Goal: Task Accomplishment & Management: Complete application form

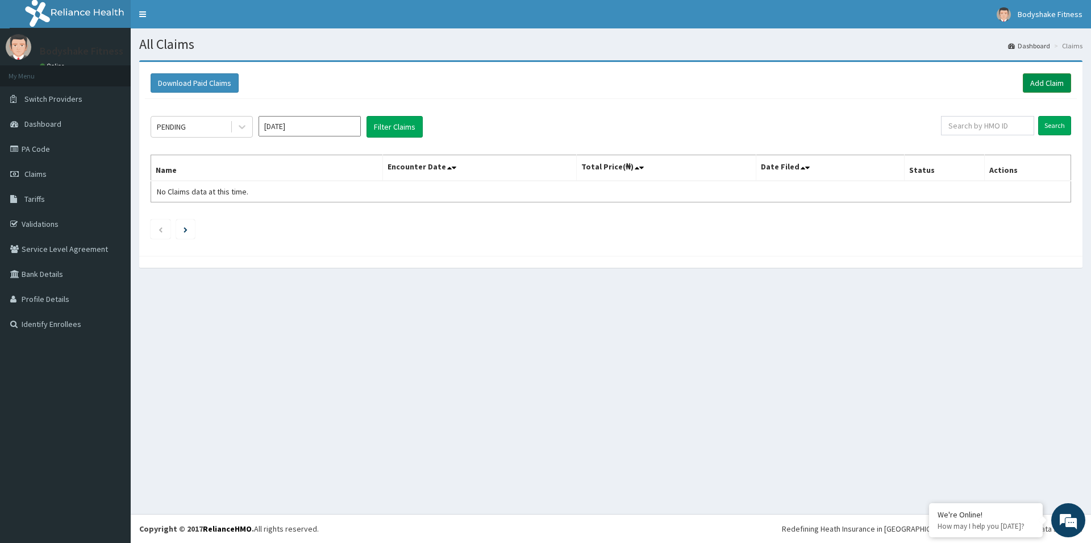
click at [1052, 85] on link "Add Claim" at bounding box center [1047, 82] width 48 height 19
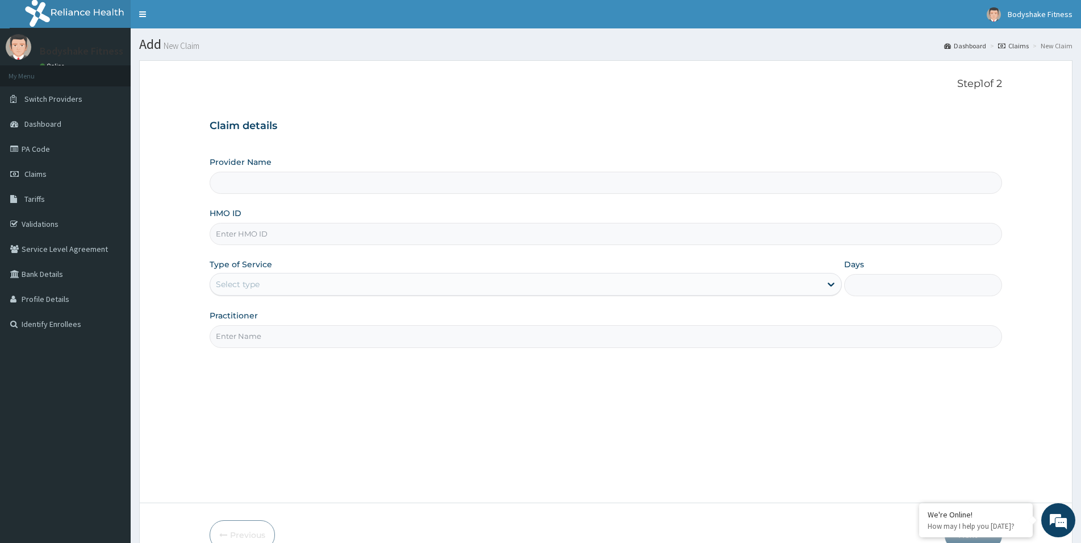
type input "LBP/10217/c"
type input "Bodyshake Fitness gym"
type input "1"
type input "LBP/10217/c"
click at [289, 339] on input "Practitioner" at bounding box center [606, 336] width 793 height 22
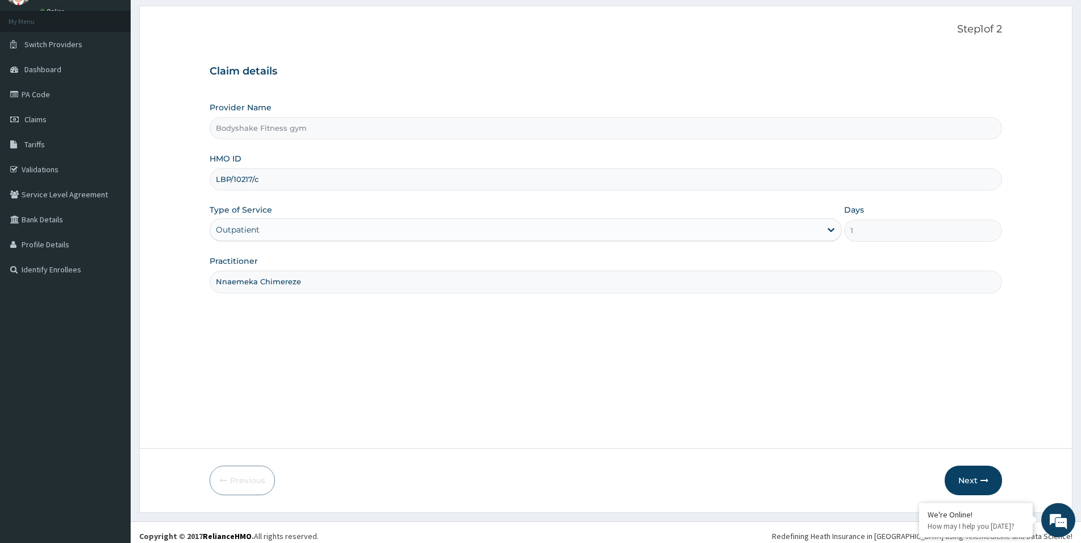
scroll to position [62, 0]
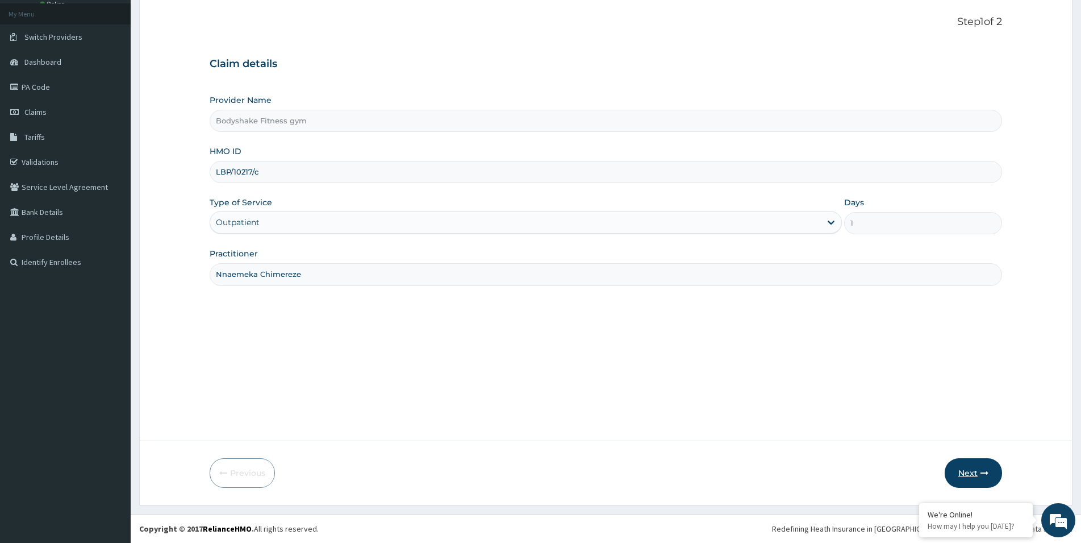
type input "Nnaemeka Chimereze"
click at [975, 469] on button "Next" at bounding box center [973, 473] width 57 height 30
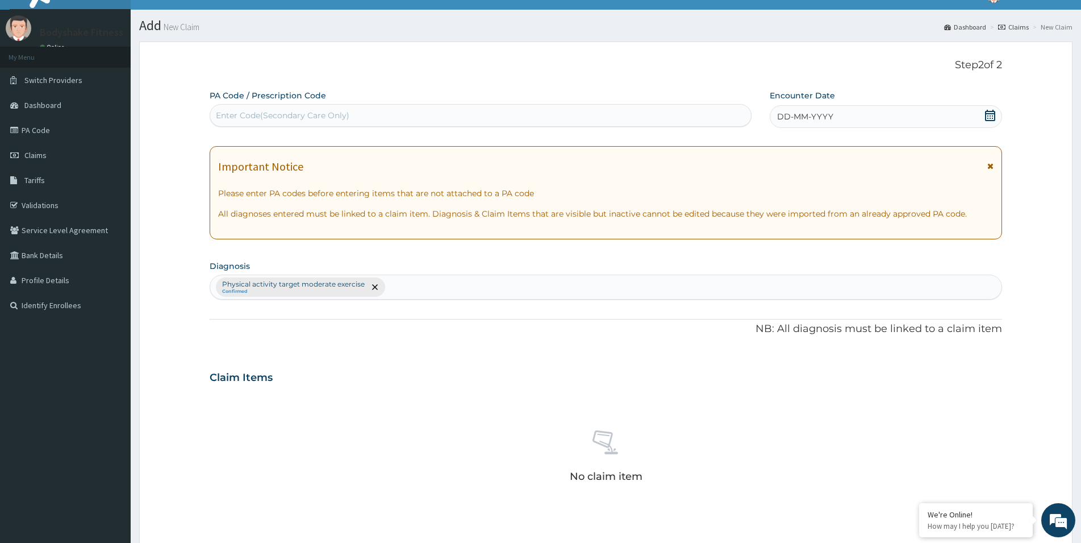
scroll to position [4, 0]
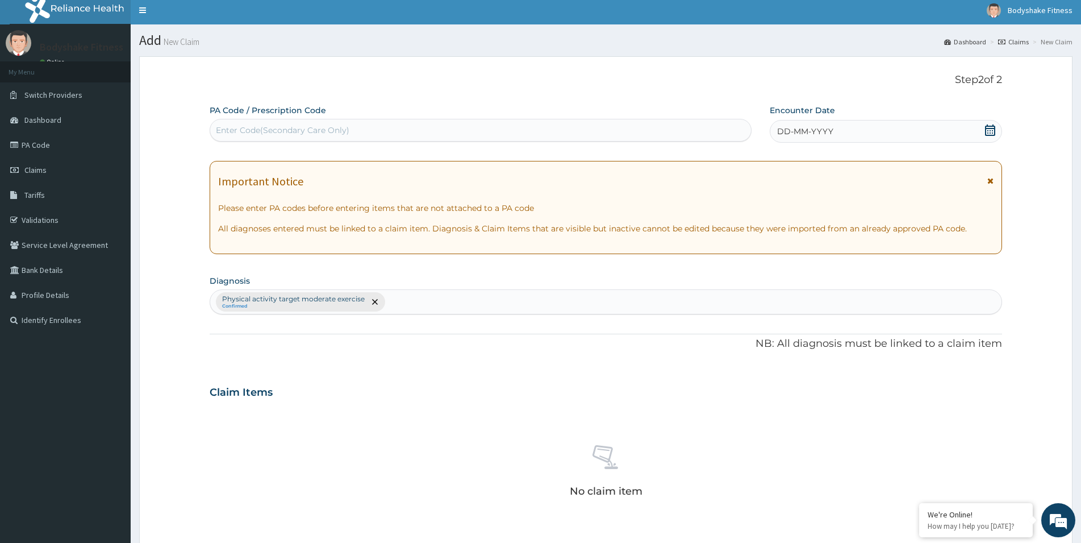
click at [349, 134] on div "Enter Code(Secondary Care Only)" at bounding box center [480, 130] width 541 height 18
paste input "PA/DE7F6D"
type input "PA/DE7F6D"
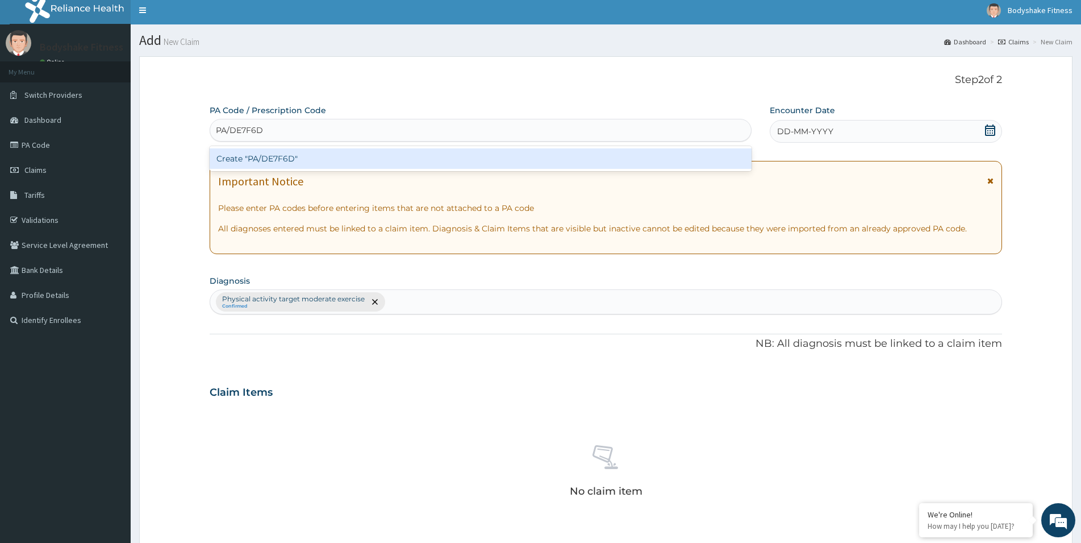
click at [326, 168] on div "Create "PA/DE7F6D"" at bounding box center [481, 158] width 542 height 20
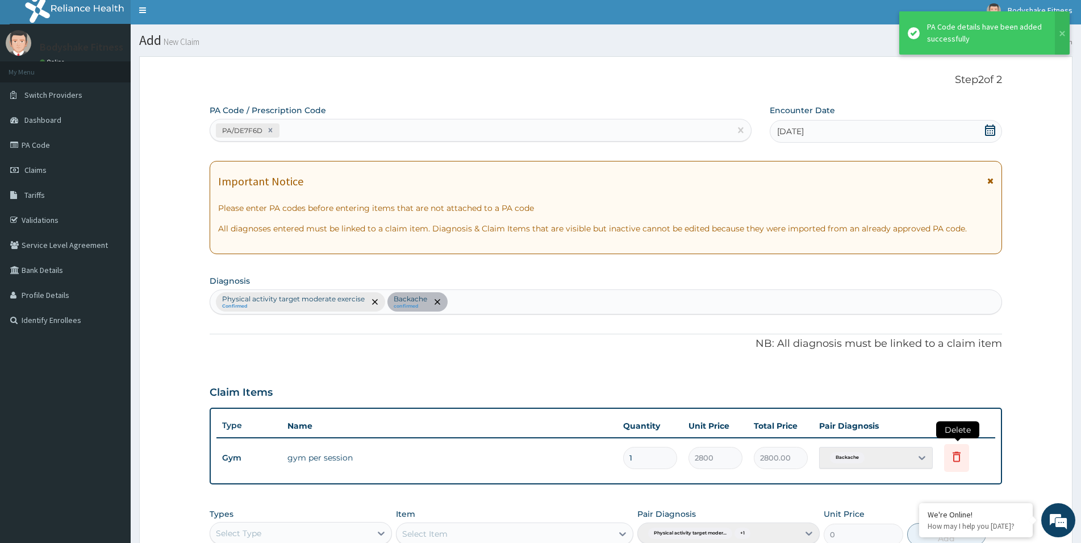
click at [957, 453] on icon at bounding box center [957, 456] width 14 height 14
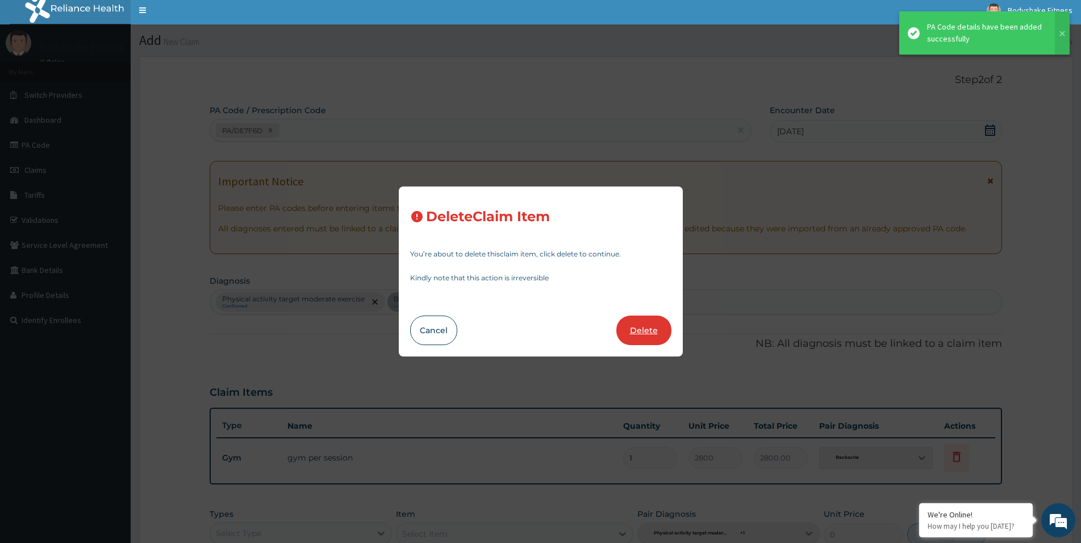
click at [655, 334] on button "Delete" at bounding box center [643, 330] width 55 height 30
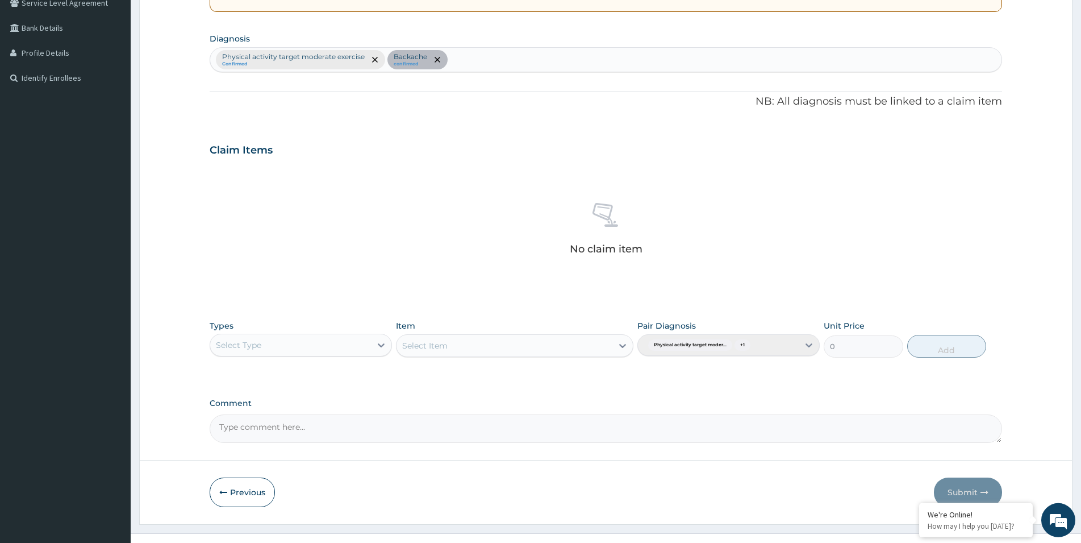
scroll to position [265, 0]
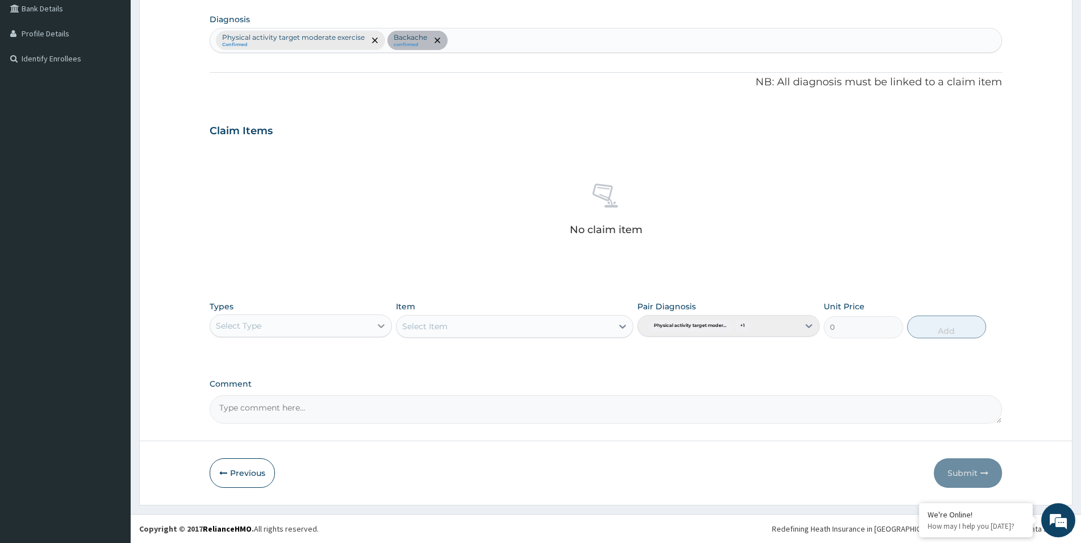
click at [379, 321] on icon at bounding box center [381, 325] width 11 height 11
click at [316, 493] on div "Gym" at bounding box center [301, 499] width 182 height 20
click at [619, 321] on icon at bounding box center [622, 325] width 11 height 11
click at [627, 352] on div "GYM PER SESSION" at bounding box center [514, 354] width 237 height 20
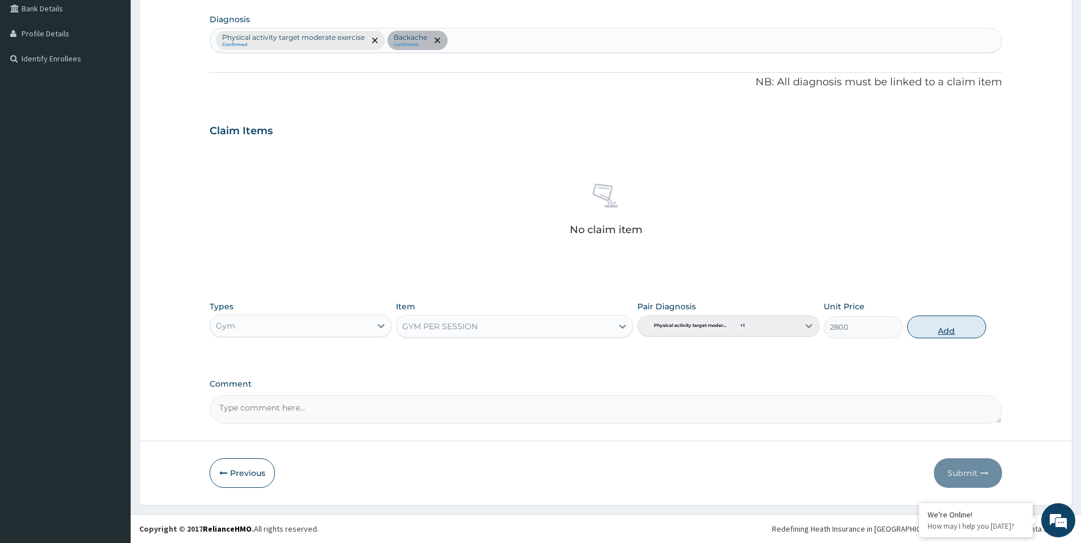
click at [948, 324] on button "Add" at bounding box center [946, 326] width 79 height 23
type input "0"
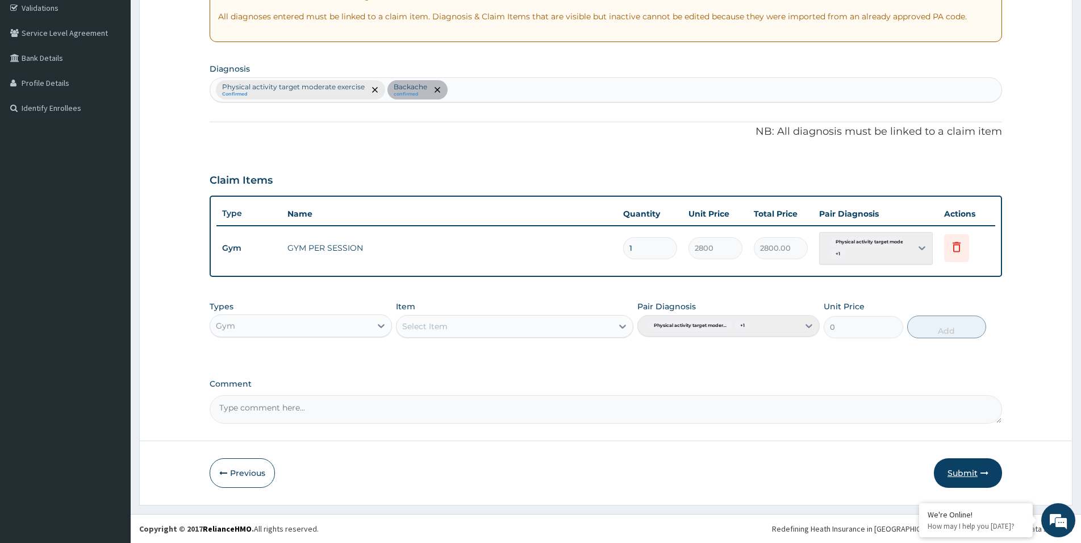
click at [967, 468] on button "Submit" at bounding box center [968, 473] width 68 height 30
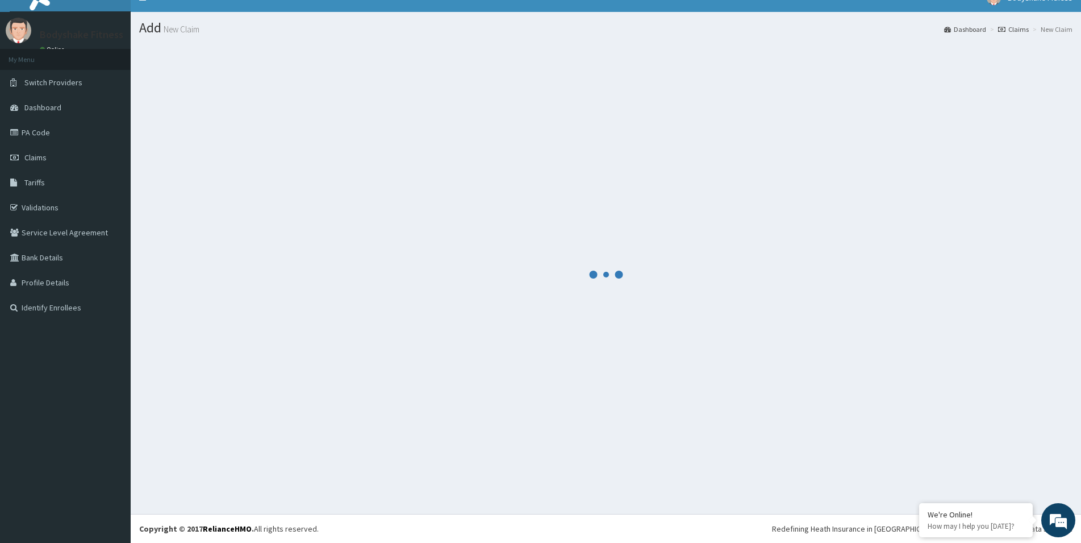
scroll to position [16, 0]
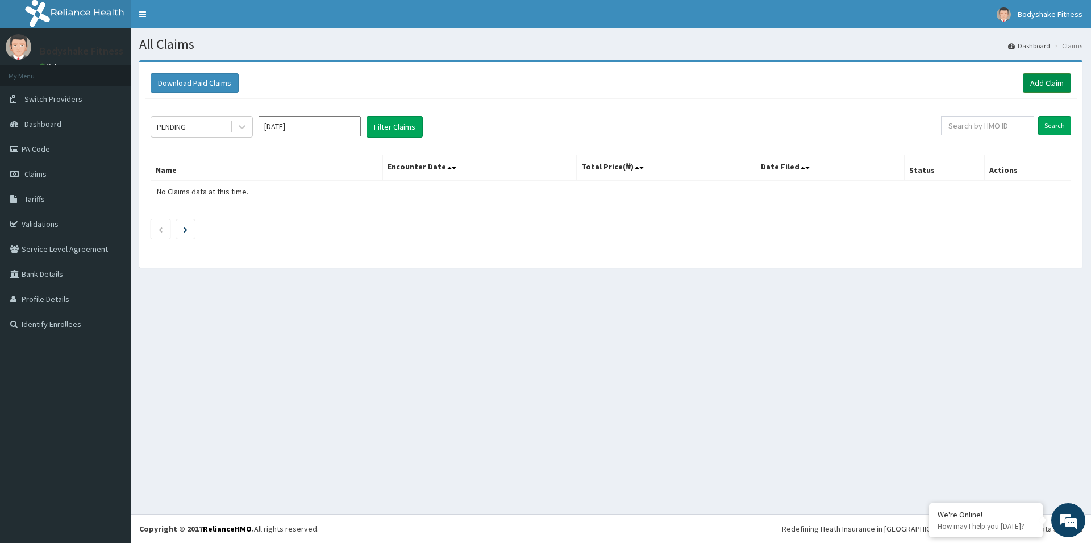
click at [1045, 82] on link "Add Claim" at bounding box center [1047, 82] width 48 height 19
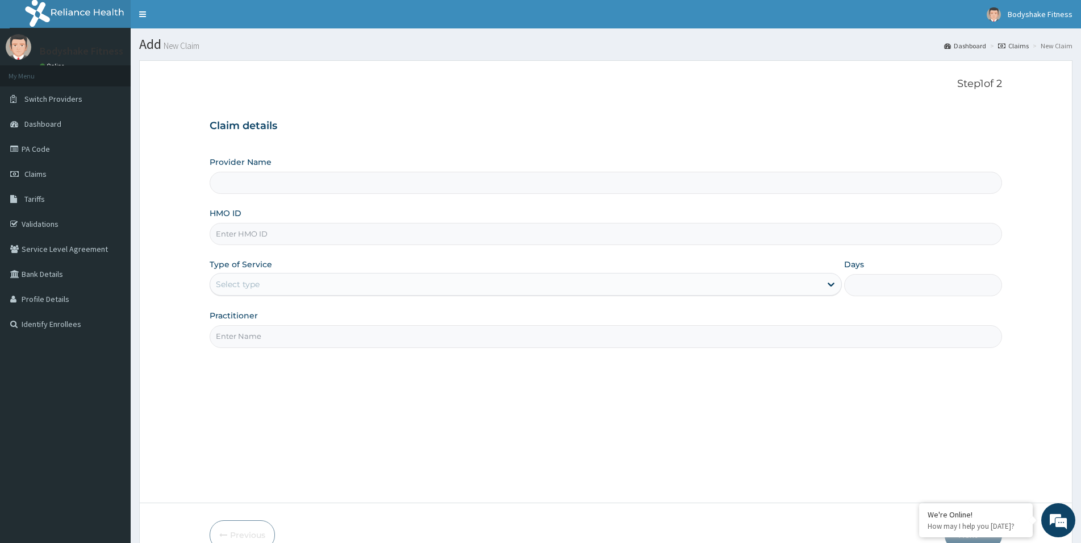
type input "Bodyshake Fitness gym"
type input "1"
type input "ENI/10040/a"
click at [266, 333] on input "Practitioner" at bounding box center [606, 336] width 793 height 22
type input "Nnaemeka Chimereze"
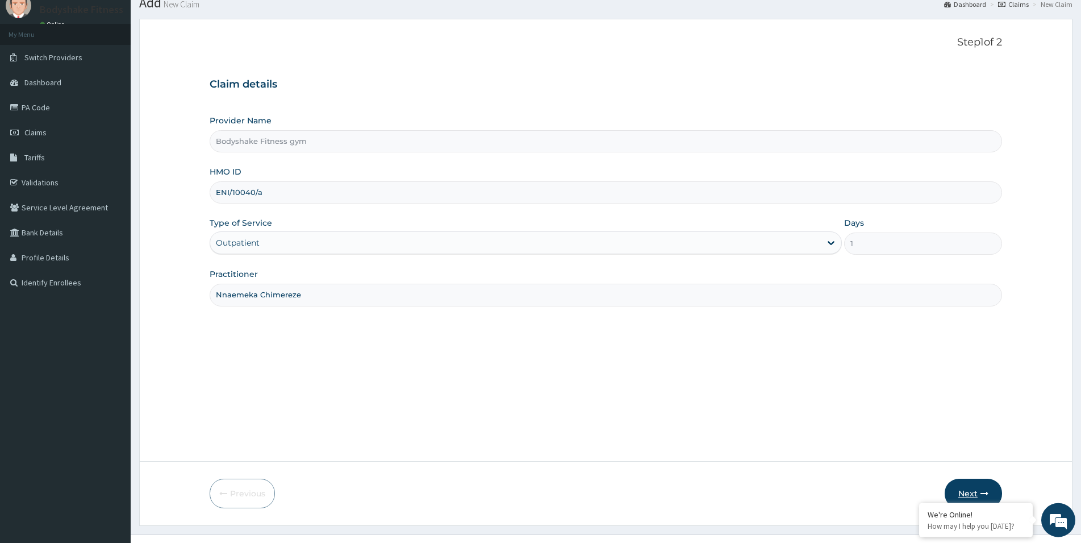
scroll to position [62, 0]
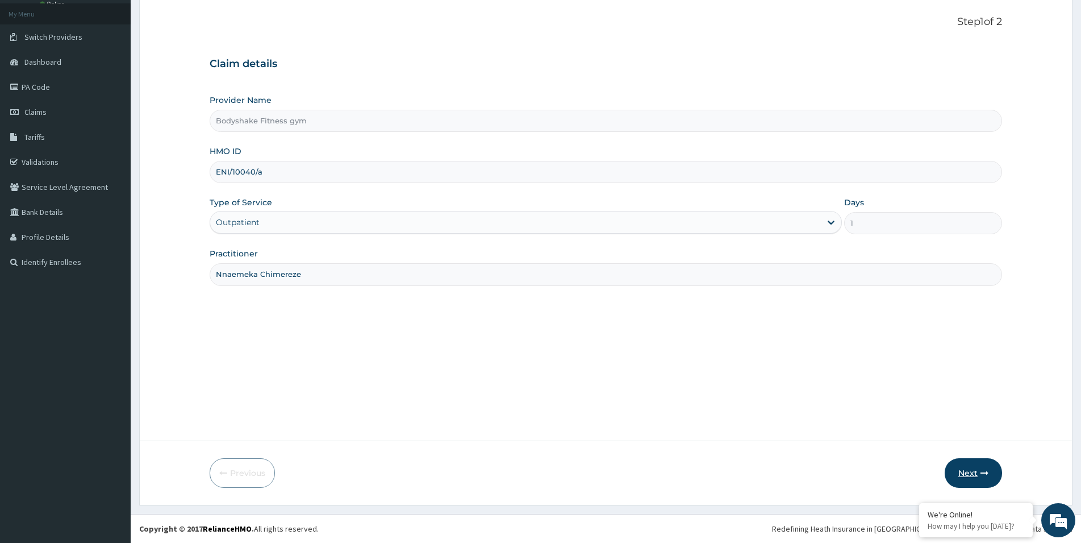
click at [963, 472] on button "Next" at bounding box center [973, 473] width 57 height 30
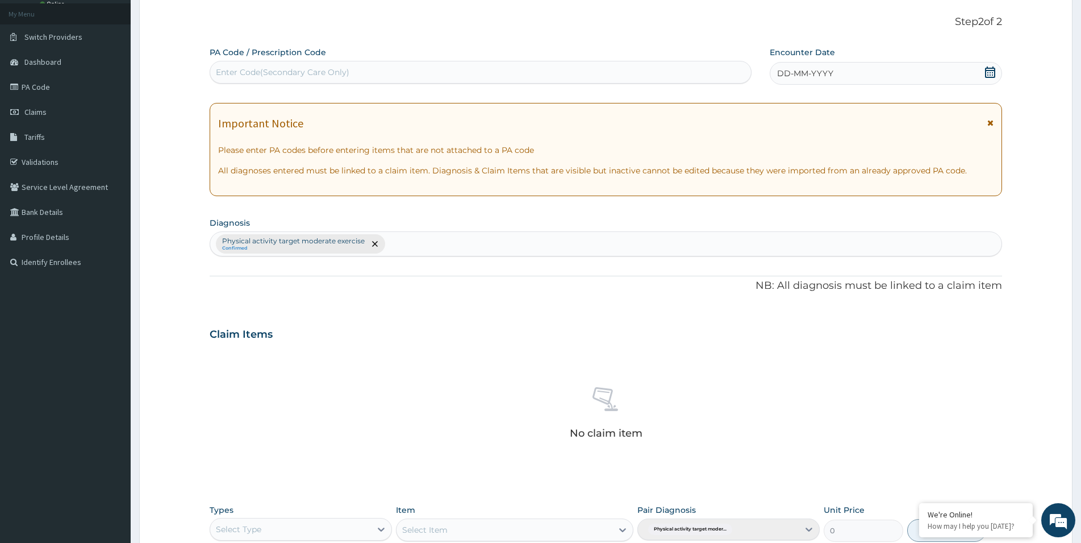
scroll to position [0, 0]
click at [336, 63] on div "Enter Code(Secondary Care Only)" at bounding box center [481, 72] width 542 height 23
paste input "PA/8738C9"
type input "PA/8738C9"
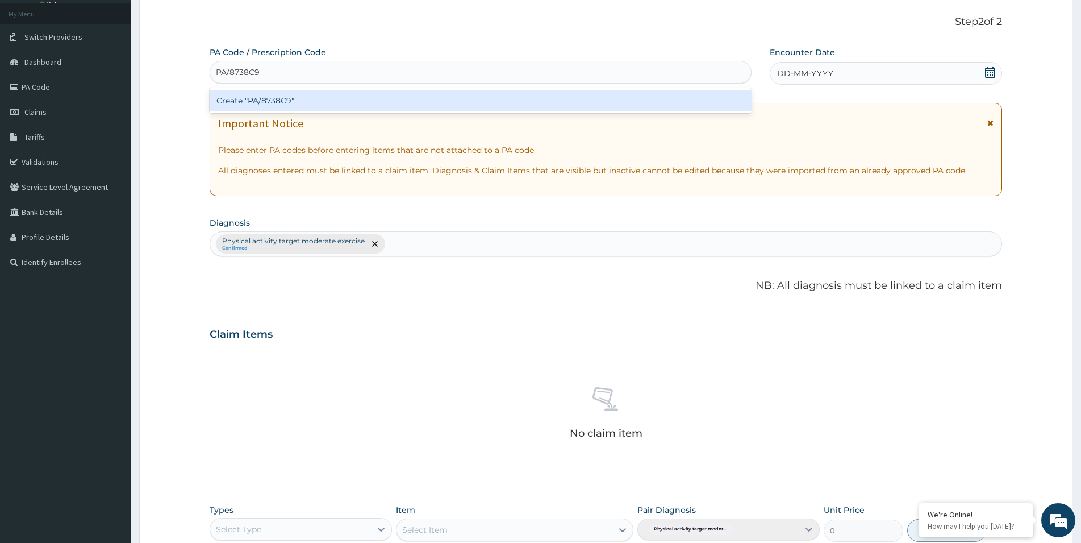
click at [318, 97] on div "Create "PA/8738C9"" at bounding box center [481, 100] width 542 height 20
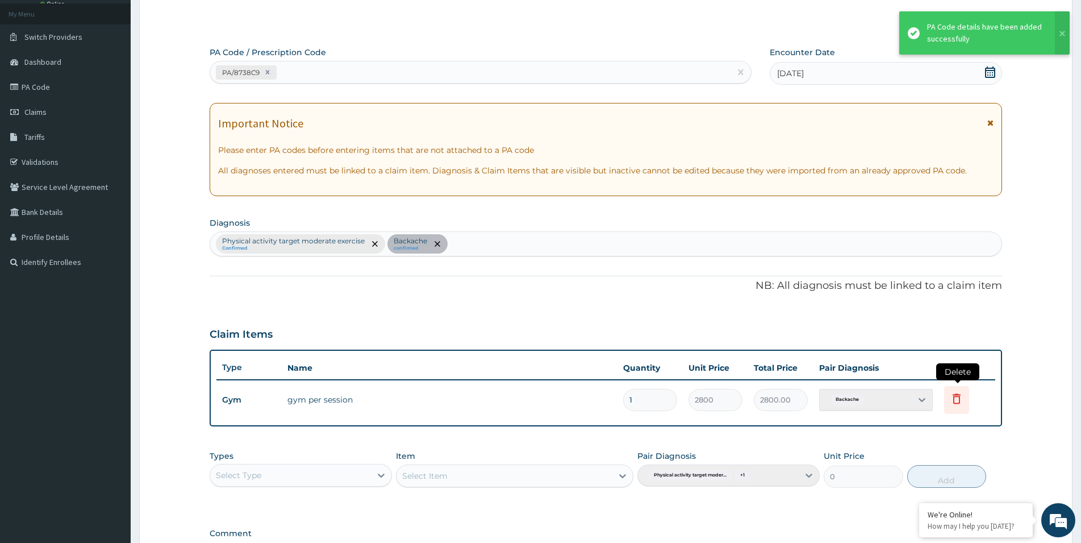
click at [956, 402] on icon at bounding box center [957, 398] width 14 height 14
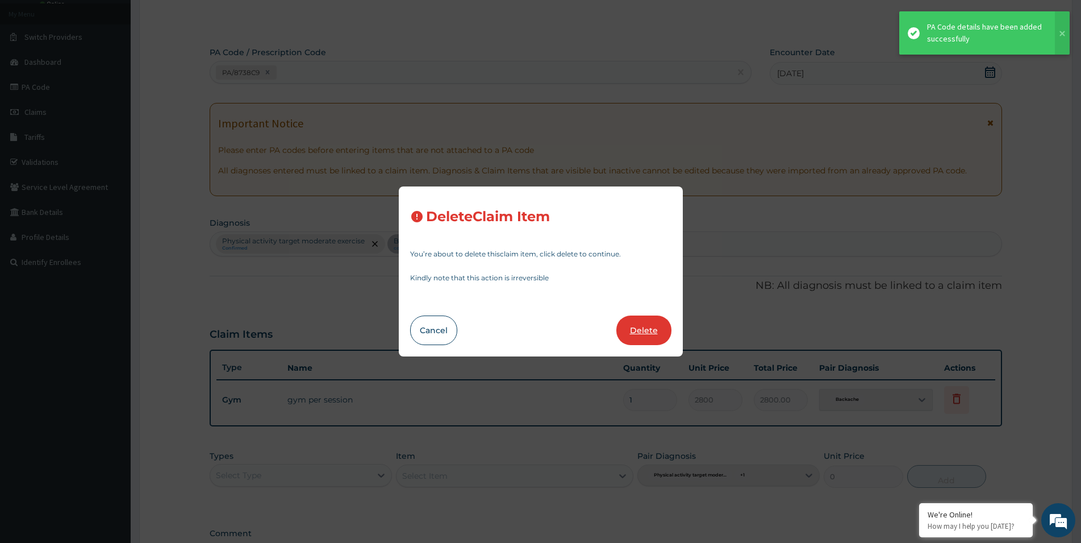
click at [636, 334] on button "Delete" at bounding box center [643, 330] width 55 height 30
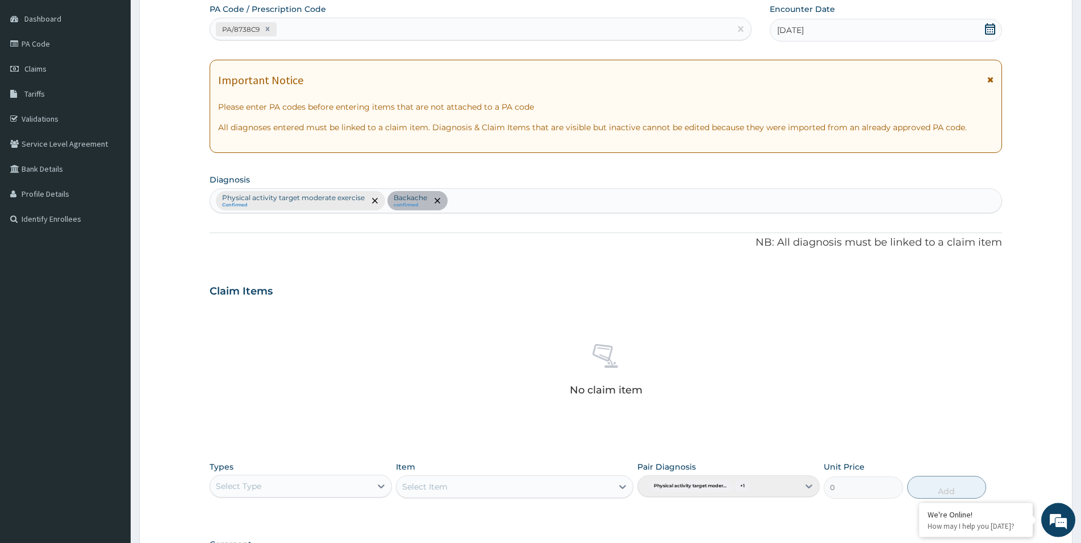
scroll to position [265, 0]
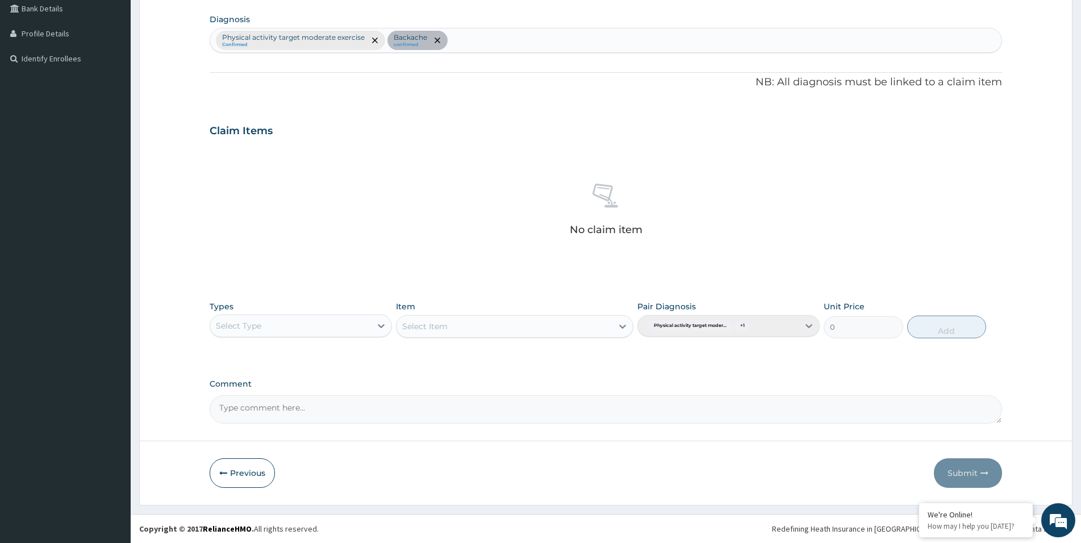
click at [368, 323] on div "Select Type" at bounding box center [290, 325] width 161 height 18
click at [317, 503] on div "Gym" at bounding box center [301, 499] width 182 height 20
click at [611, 325] on div "Select Item" at bounding box center [514, 326] width 237 height 23
click at [619, 329] on icon at bounding box center [622, 325] width 11 height 11
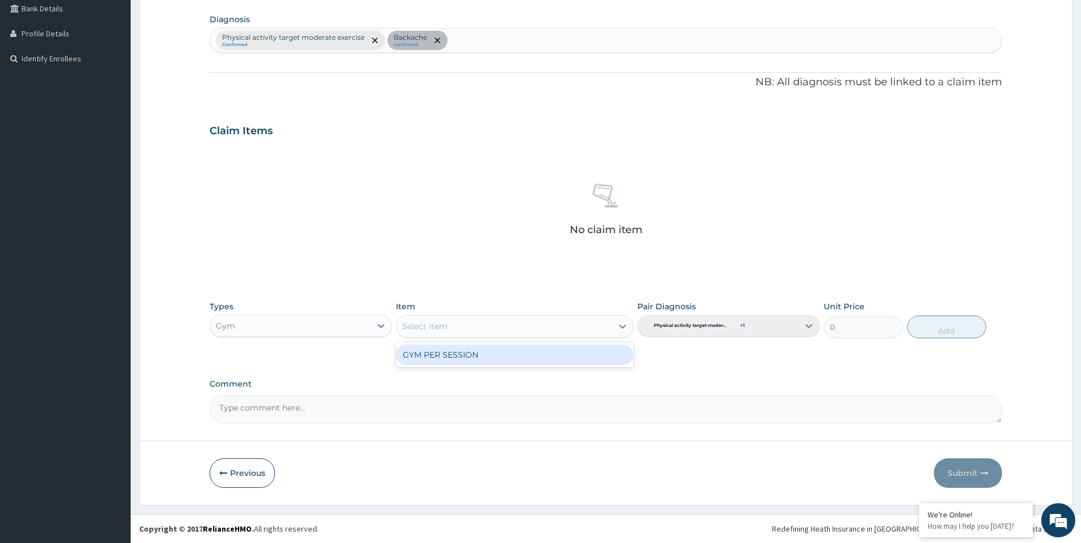
click at [612, 354] on div "GYM PER SESSION" at bounding box center [514, 354] width 237 height 20
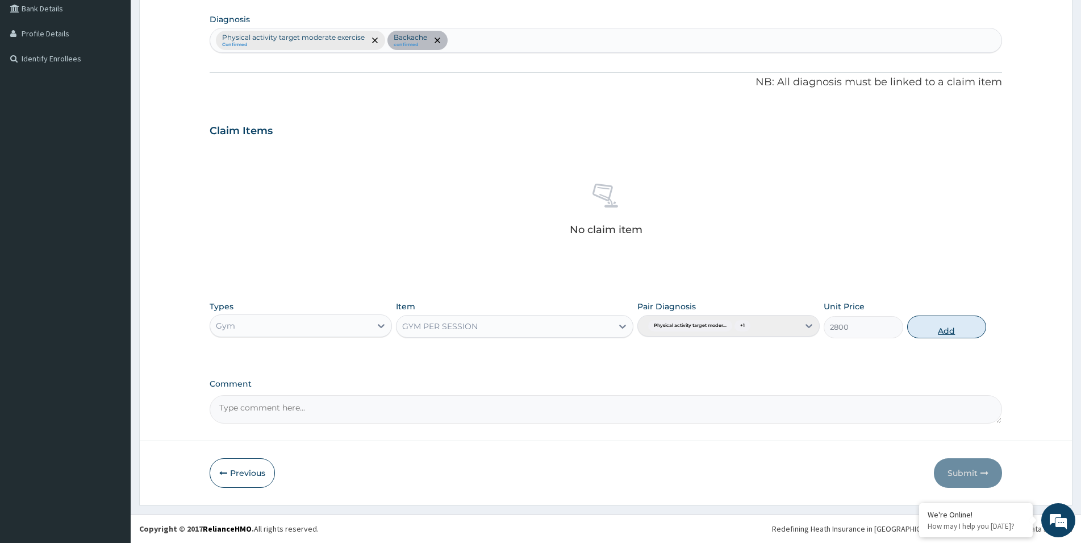
click at [964, 332] on button "Add" at bounding box center [946, 326] width 79 height 23
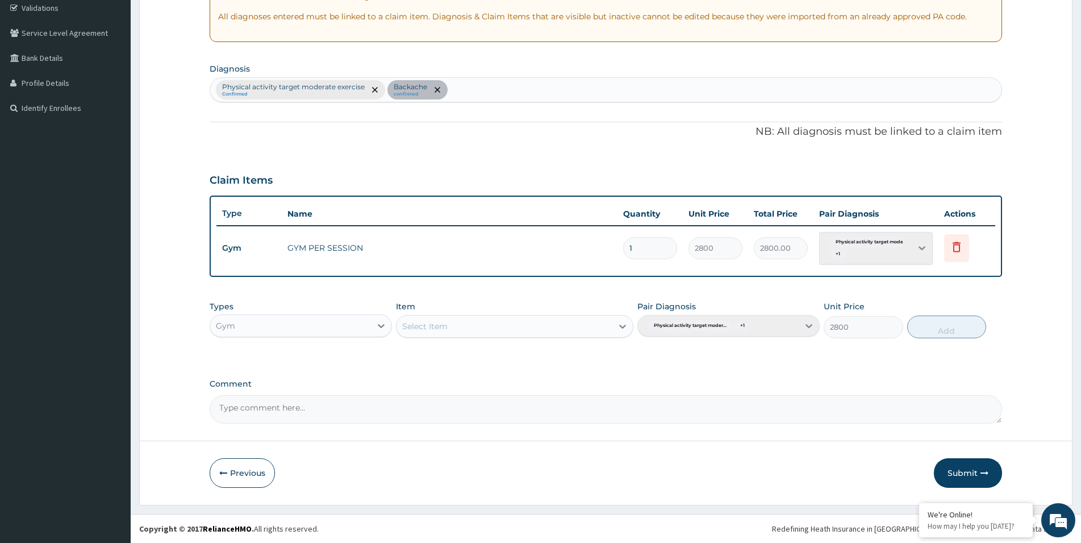
type input "0"
click at [981, 468] on button "Submit" at bounding box center [968, 473] width 68 height 30
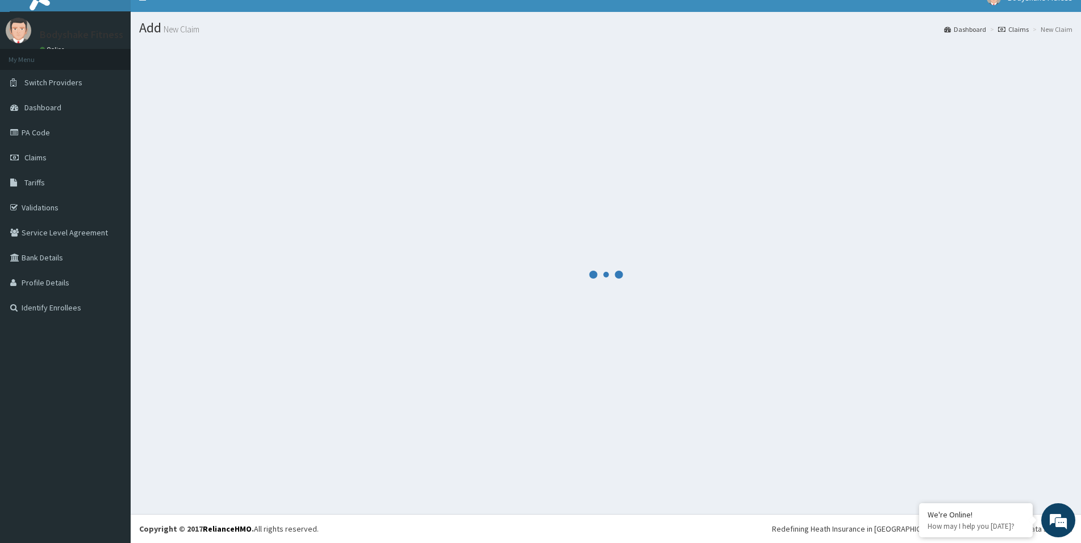
scroll to position [16, 0]
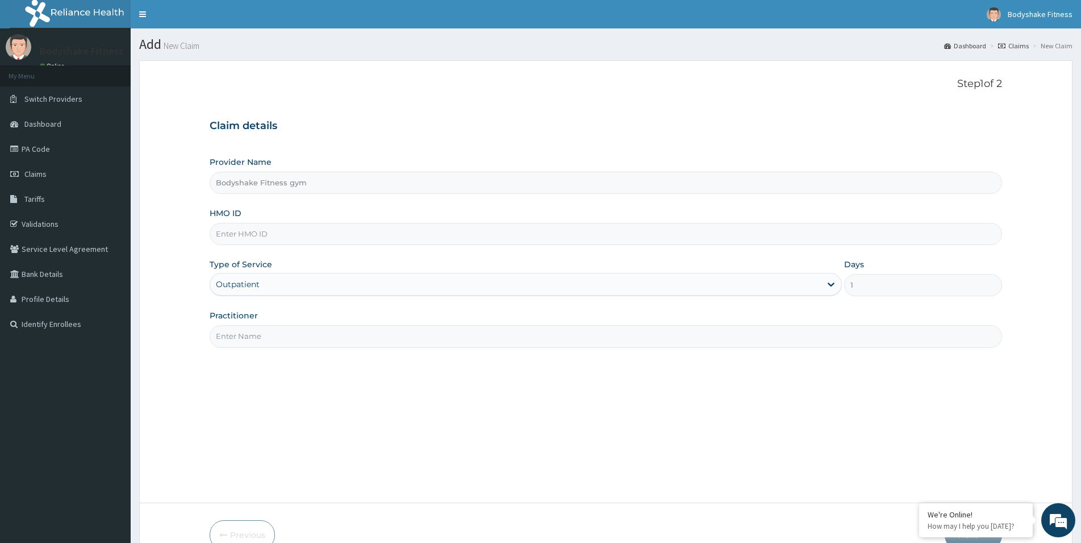
click at [303, 236] on input "HMO ID" at bounding box center [606, 234] width 793 height 22
paste input "ENI/10040/c"
click at [232, 231] on input "ENI/10040/c" at bounding box center [606, 234] width 793 height 22
type input "ENI/10040/c"
paste input "ENI/10040/c"
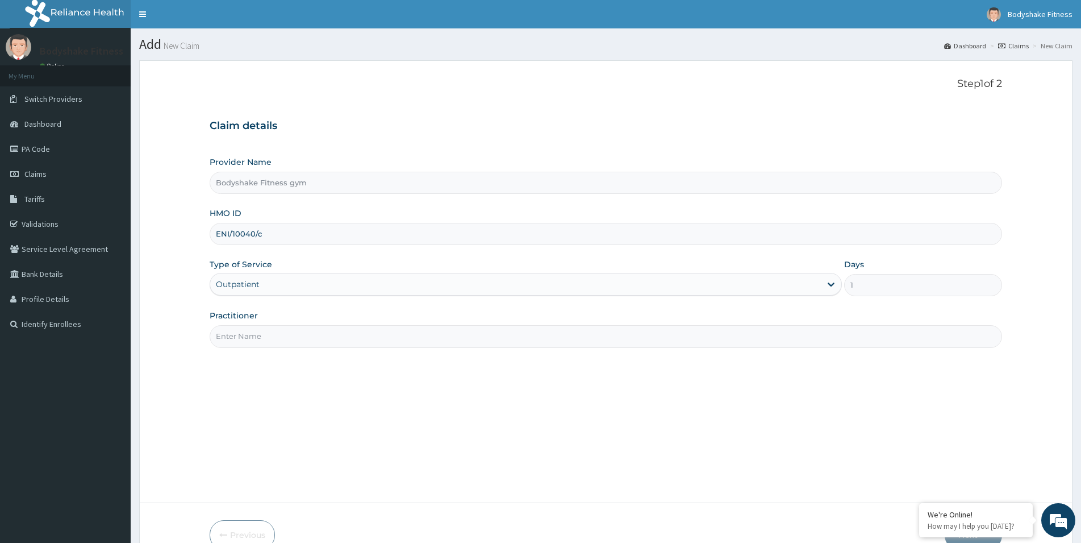
click at [235, 237] on input "ENI/10040/c" at bounding box center [606, 234] width 793 height 22
type input "ENI/10040/c"
click at [268, 335] on input "Practitioner" at bounding box center [606, 336] width 793 height 22
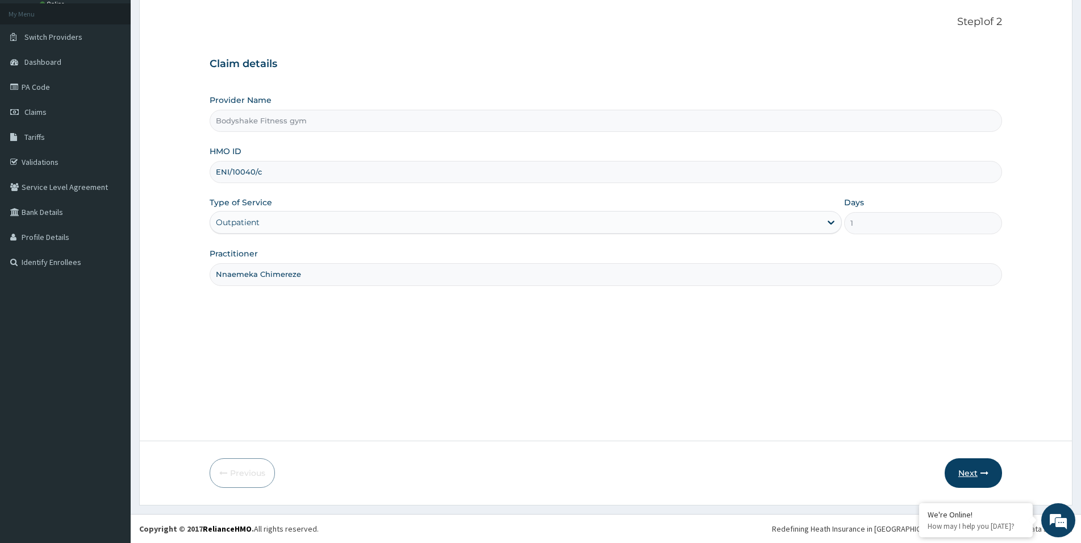
type input "Nnaemeka Chimereze"
click at [961, 468] on button "Next" at bounding box center [973, 473] width 57 height 30
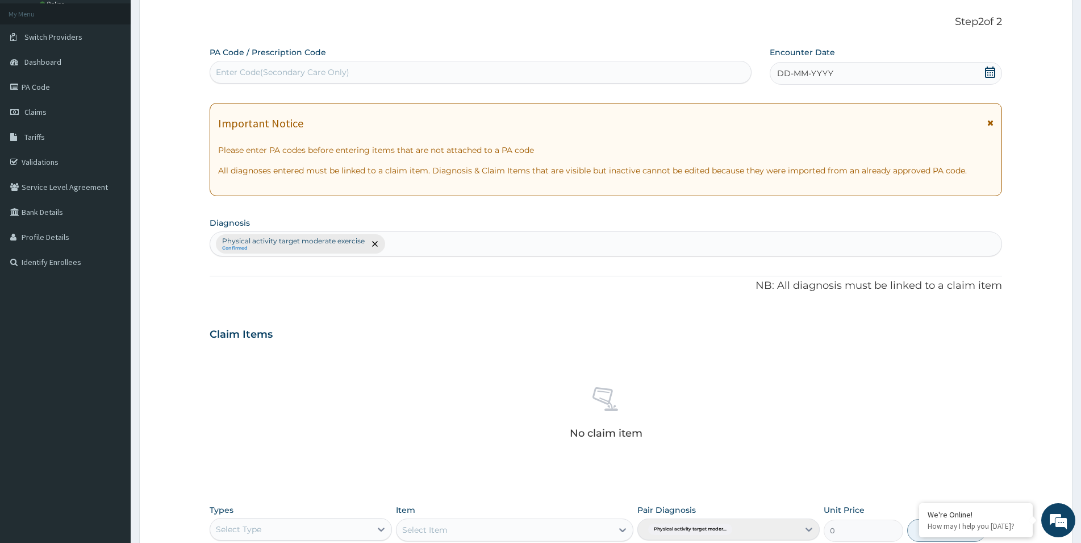
click at [357, 76] on div "Enter Code(Secondary Care Only)" at bounding box center [480, 72] width 541 height 18
paste input "PA/BD0C5F"
type input "PA/BD0C5F"
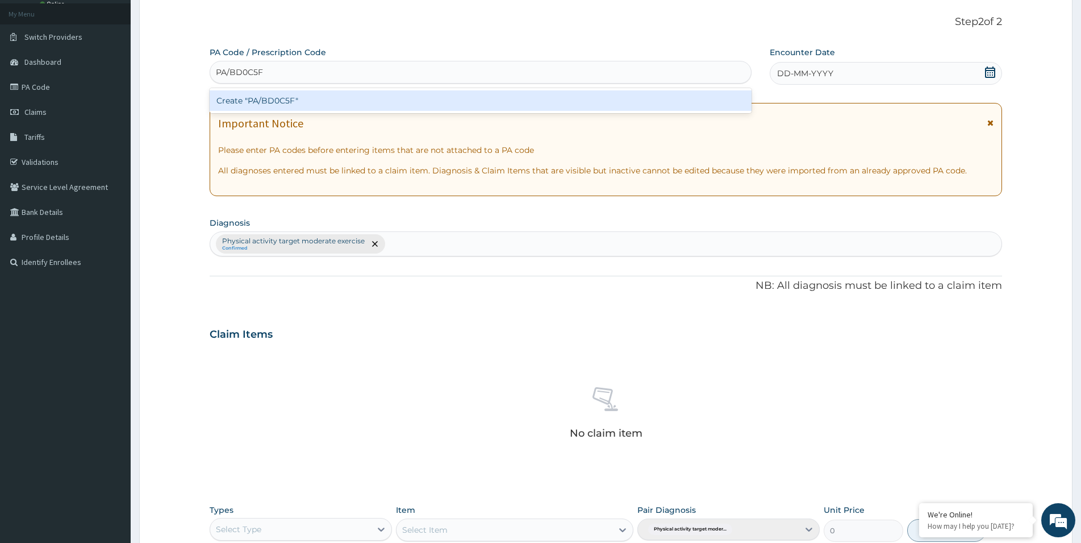
click at [325, 103] on div "Create "PA/BD0C5F"" at bounding box center [481, 100] width 542 height 20
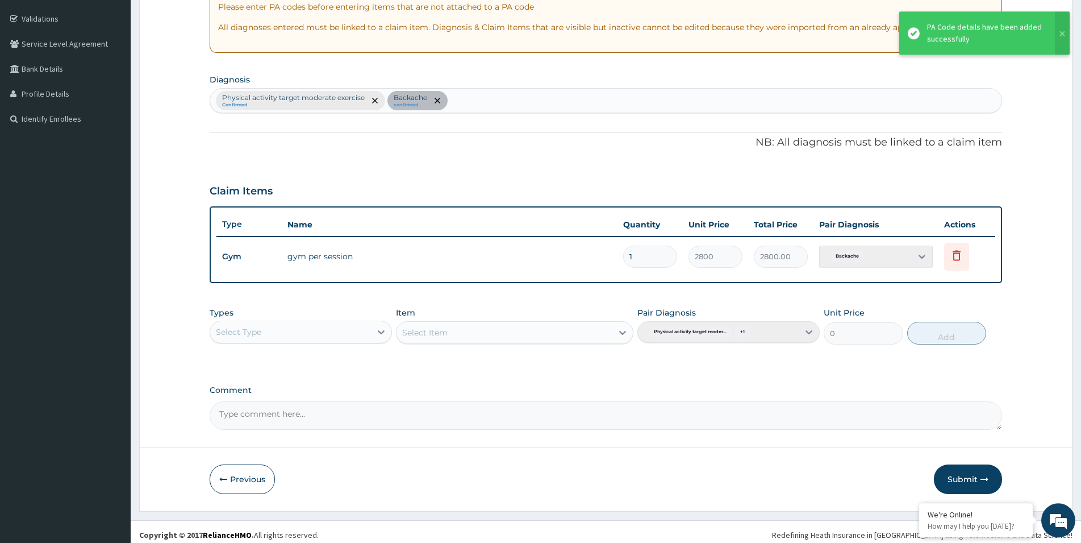
scroll to position [211, 0]
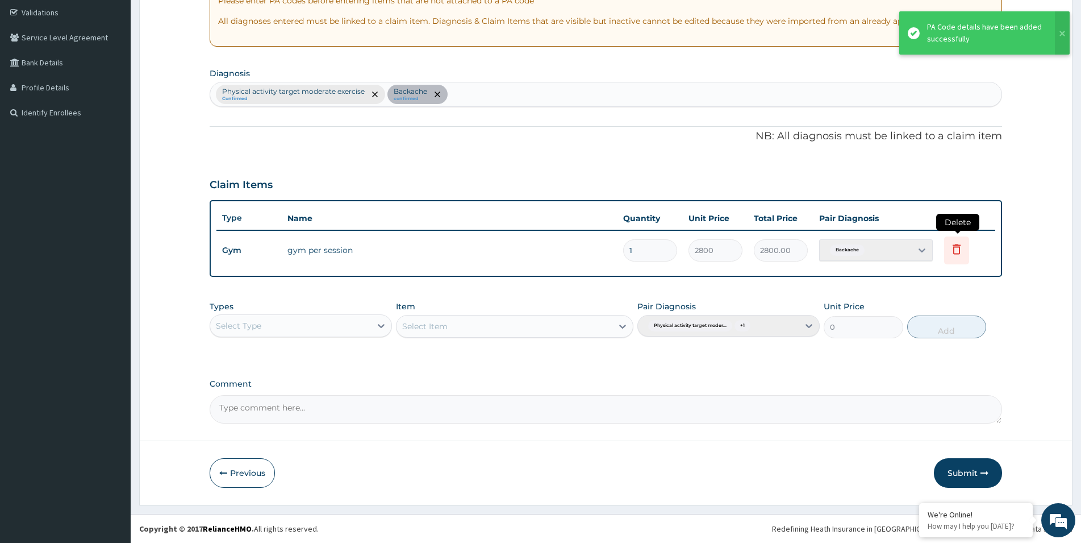
click at [963, 246] on icon at bounding box center [957, 249] width 14 height 14
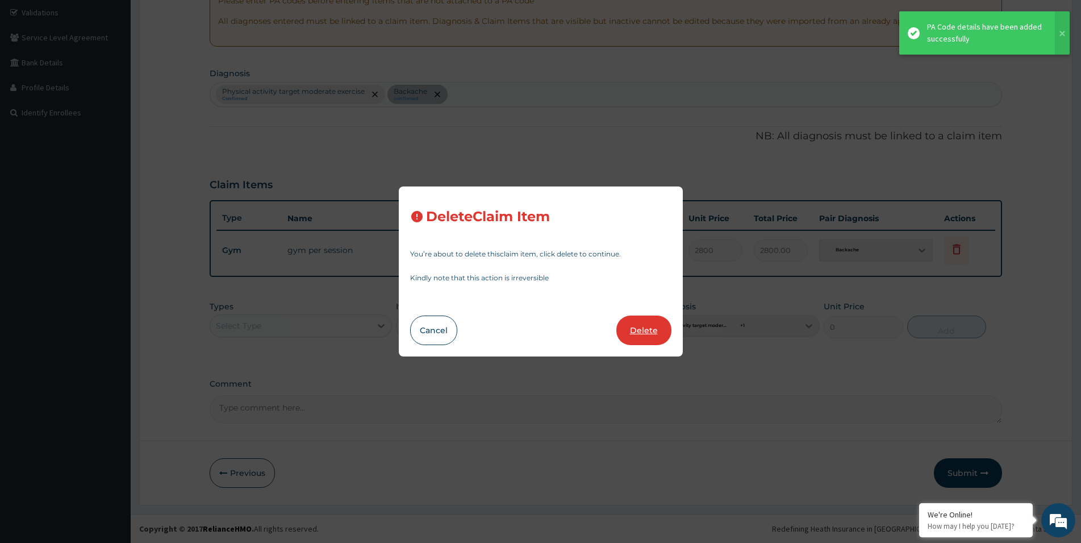
click at [647, 331] on button "Delete" at bounding box center [643, 330] width 55 height 30
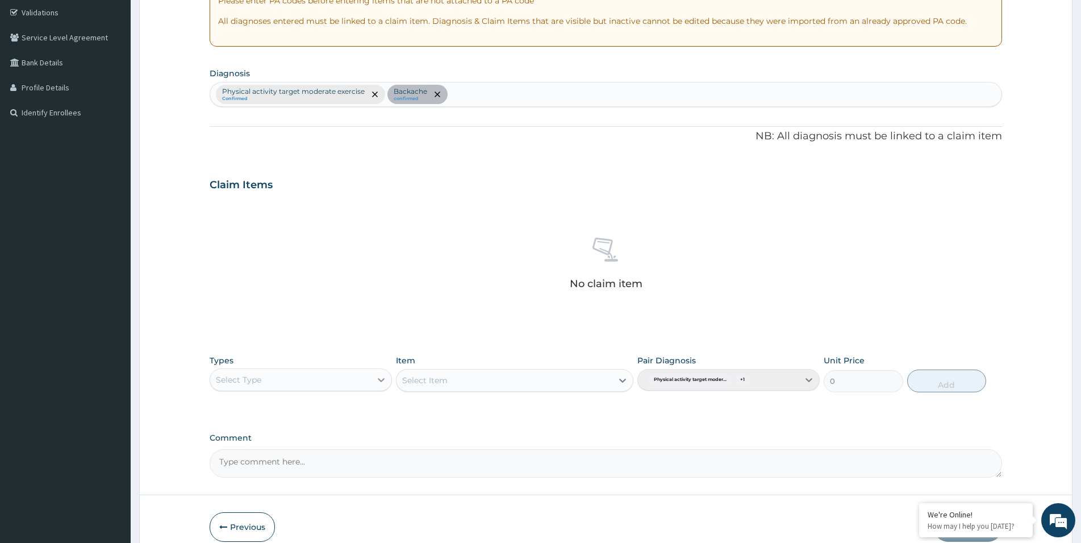
click at [385, 378] on icon at bounding box center [381, 379] width 11 height 11
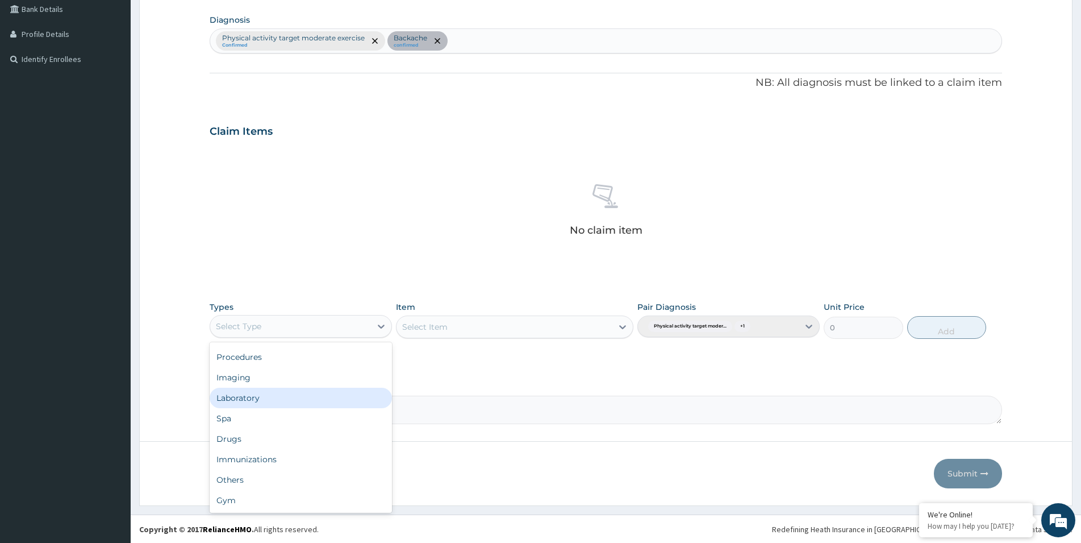
scroll to position [265, 0]
click at [309, 498] on div "Gym" at bounding box center [301, 499] width 182 height 20
click at [614, 328] on div "Select Item" at bounding box center [514, 326] width 237 height 23
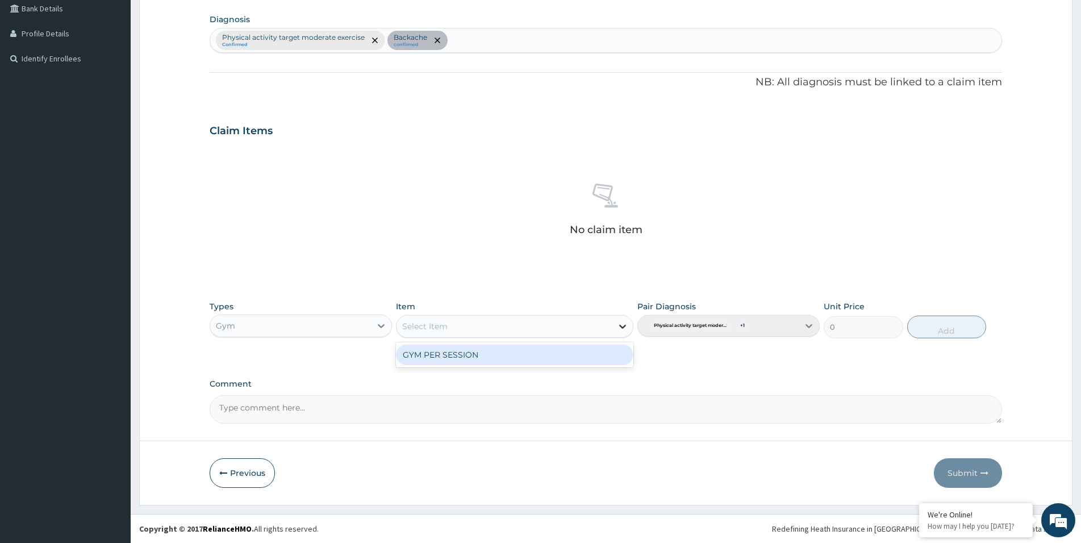
click at [625, 327] on icon at bounding box center [622, 325] width 11 height 11
click at [602, 362] on div "GYM PER SESSION" at bounding box center [514, 354] width 237 height 20
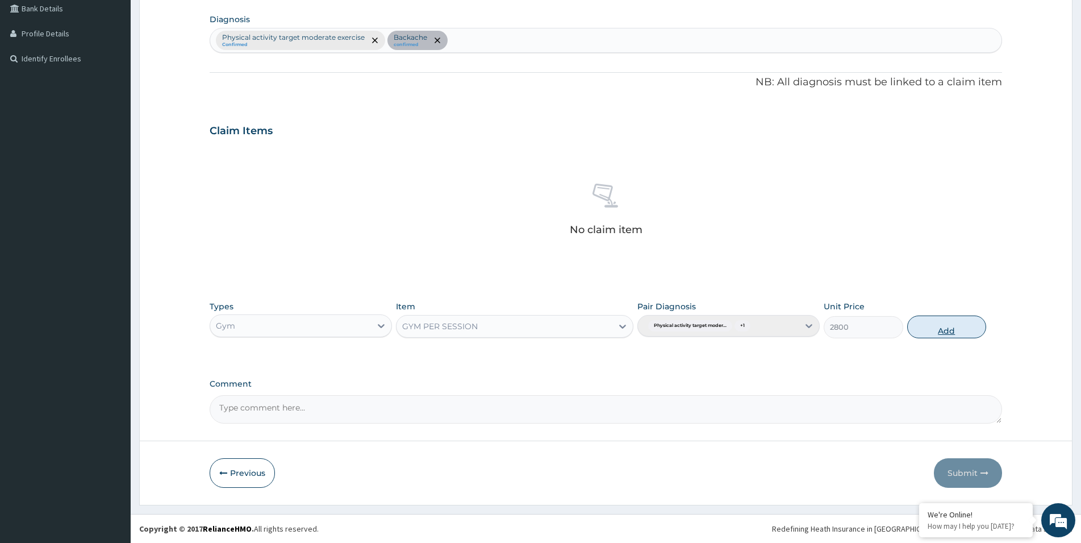
click at [936, 324] on button "Add" at bounding box center [946, 326] width 79 height 23
type input "0"
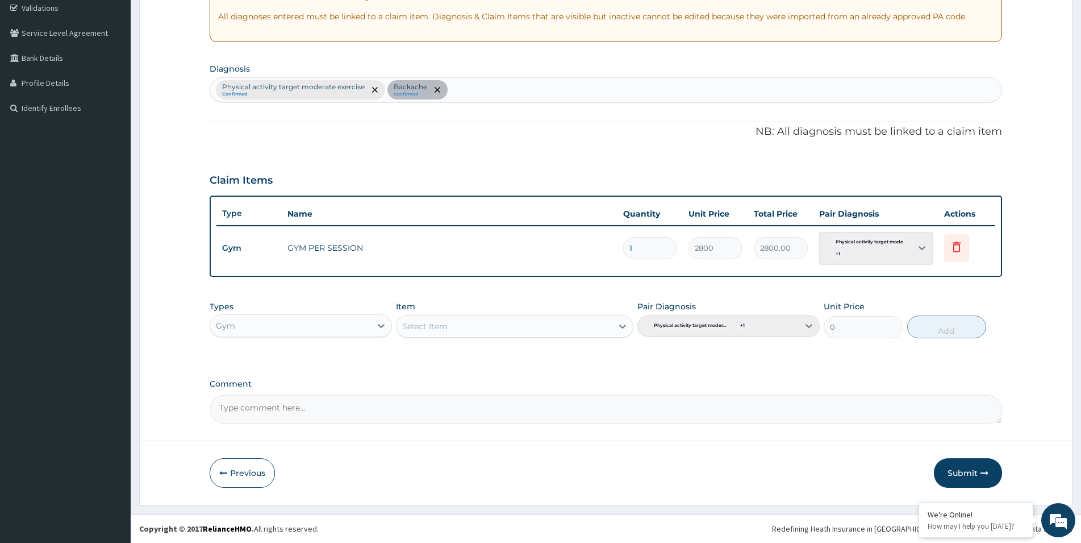
scroll to position [216, 0]
click at [961, 472] on button "Submit" at bounding box center [968, 473] width 68 height 30
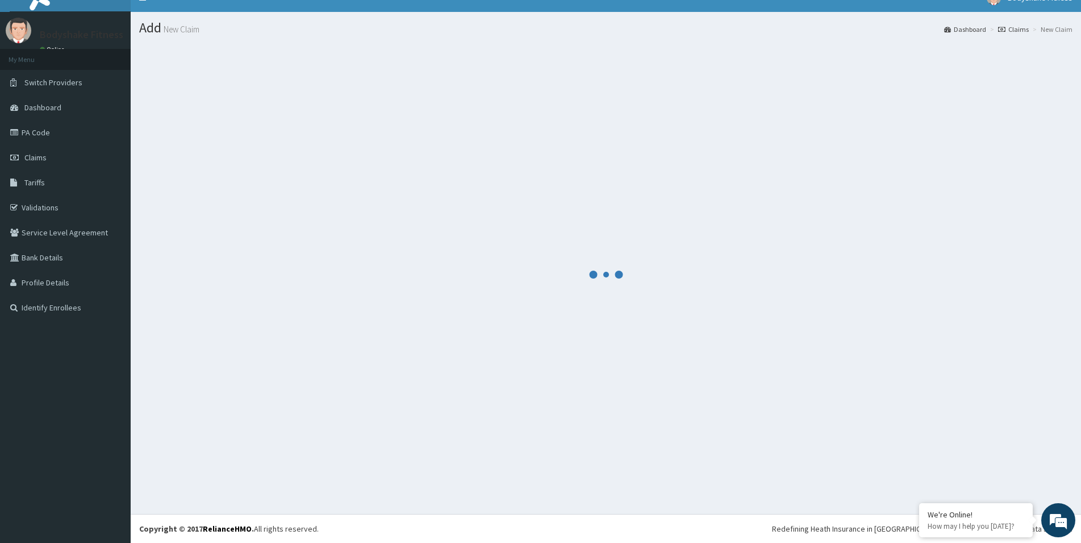
scroll to position [16, 0]
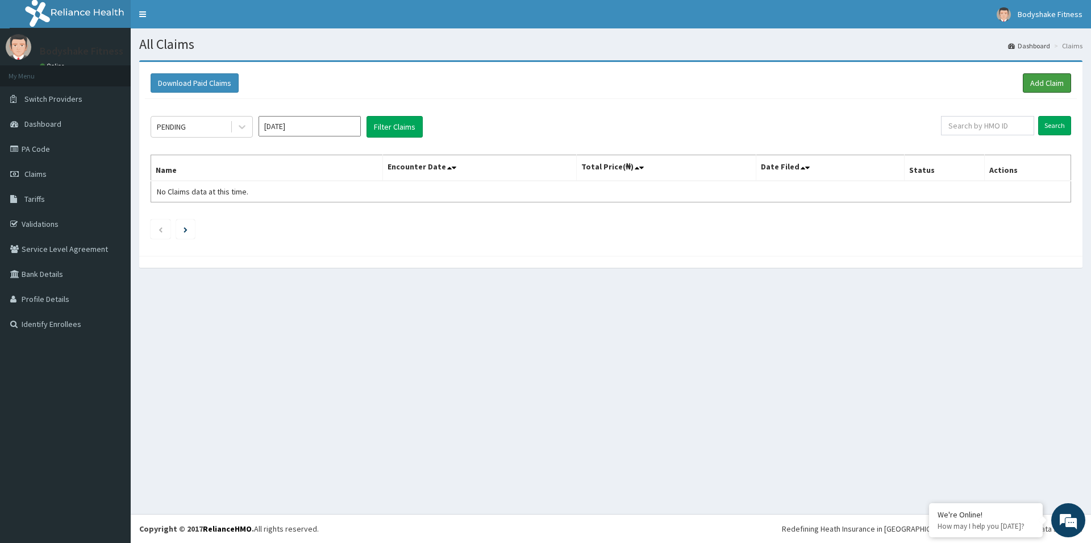
click at [1038, 76] on link "Add Claim" at bounding box center [1047, 82] width 48 height 19
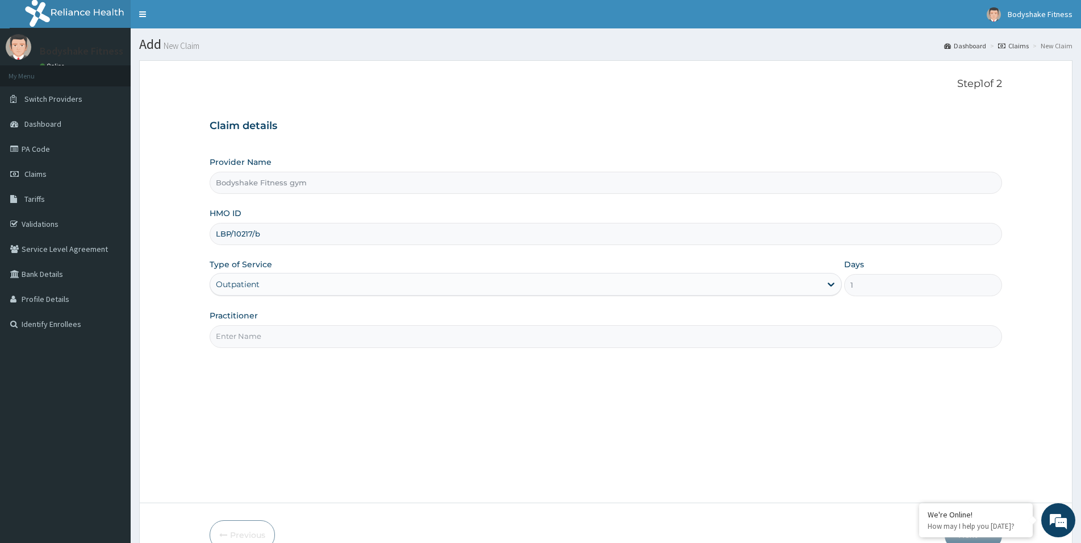
type input "LBP/10217/b"
click at [262, 339] on input "Practitioner" at bounding box center [606, 336] width 793 height 22
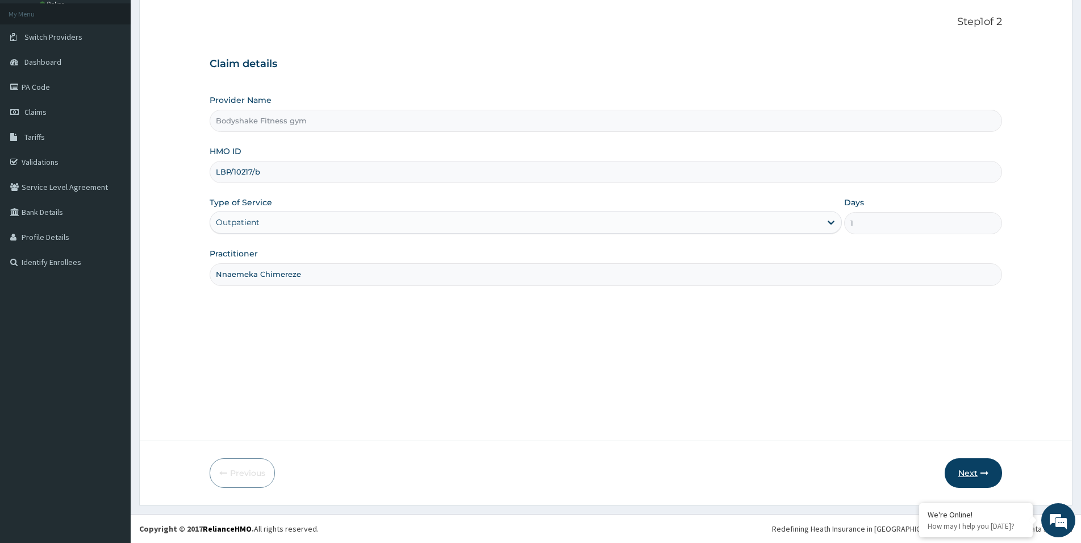
type input "Nnaemeka Chimereze"
click at [970, 474] on button "Next" at bounding box center [973, 473] width 57 height 30
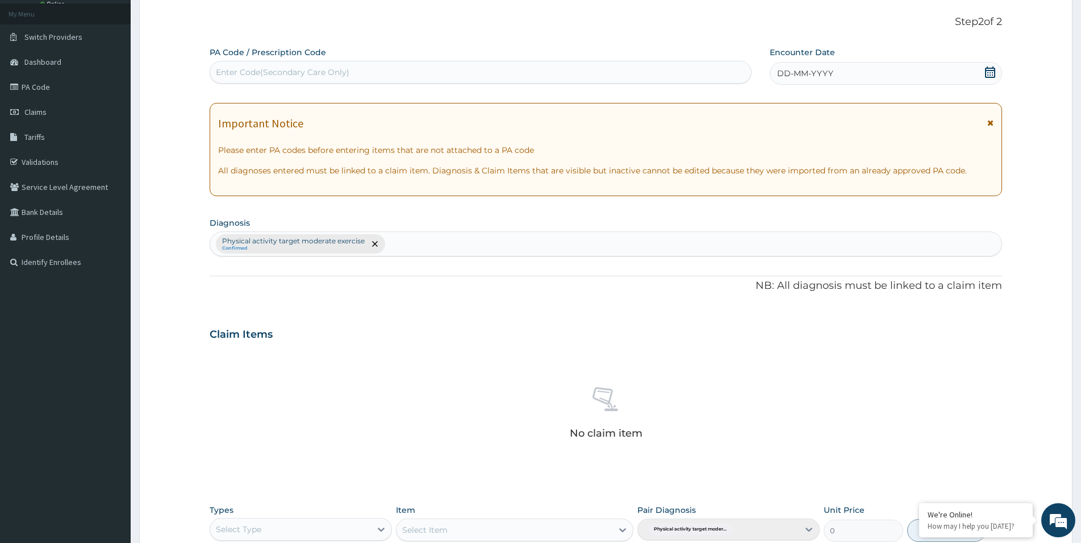
click at [606, 65] on div "Enter Code(Secondary Care Only)" at bounding box center [480, 72] width 541 height 18
paste input "PA/374D03"
type input "PA/374D03"
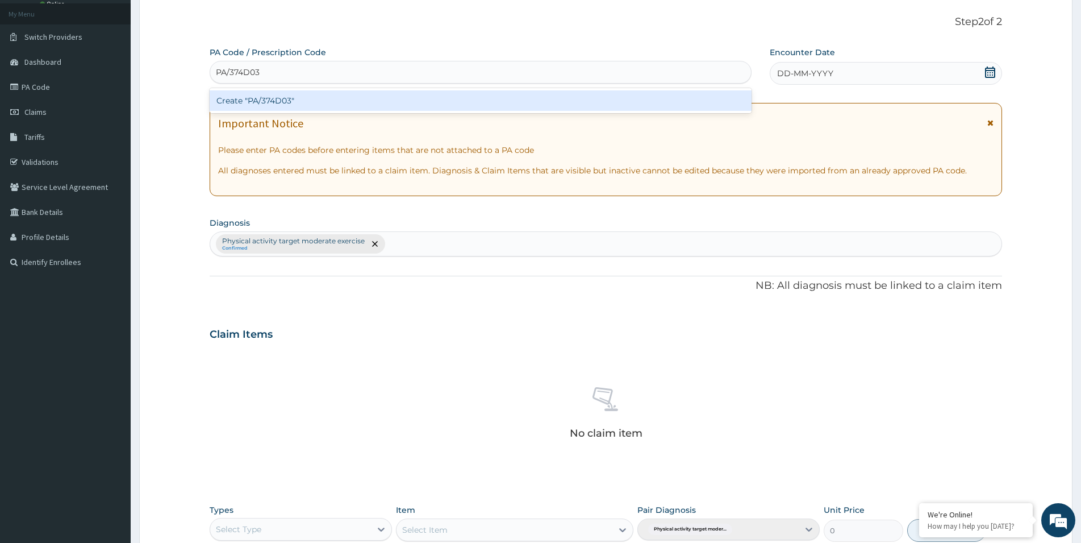
click at [397, 105] on div "Create "PA/374D03"" at bounding box center [481, 100] width 542 height 20
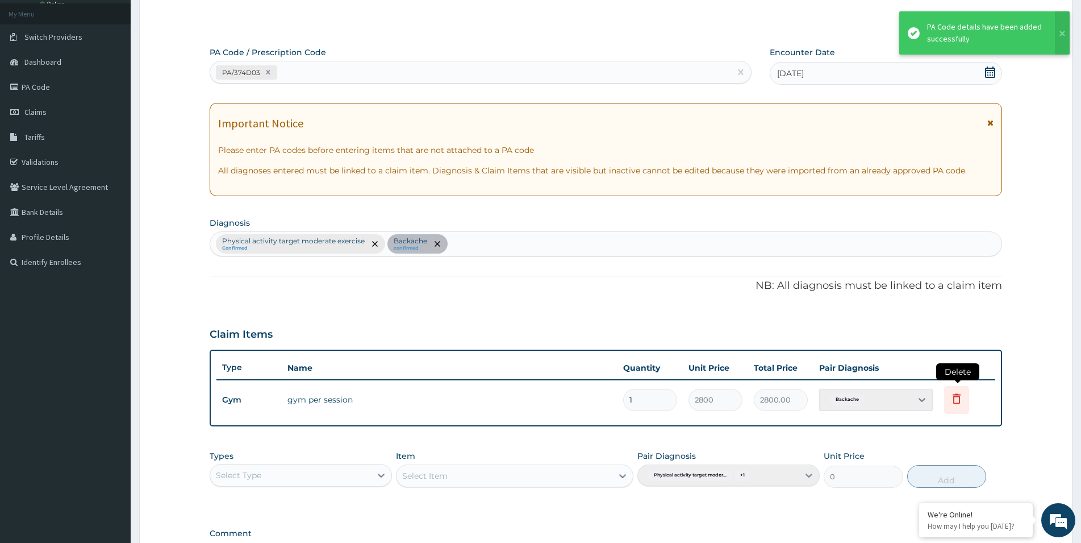
click at [958, 397] on icon at bounding box center [957, 398] width 8 height 10
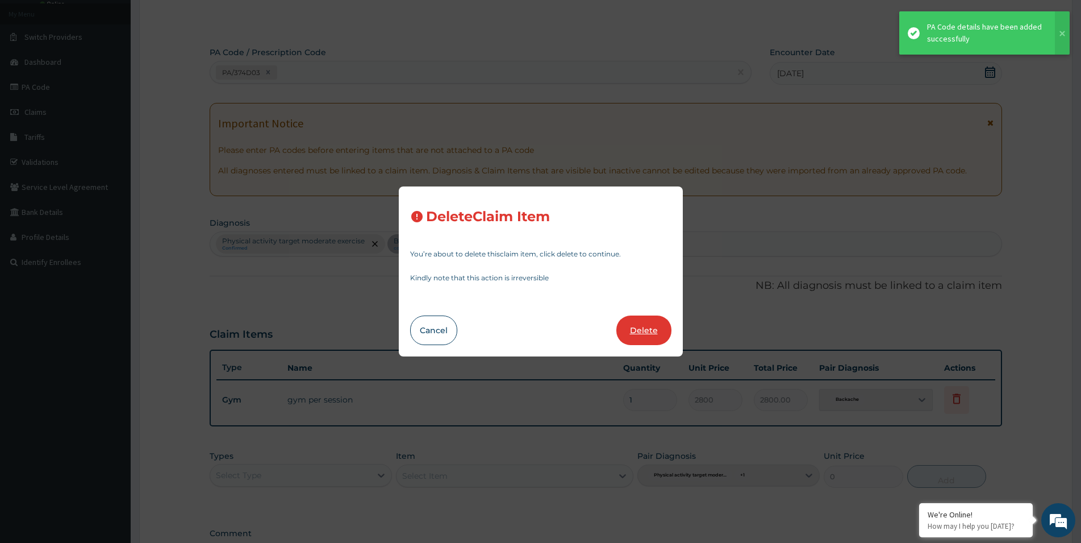
click at [660, 336] on button "Delete" at bounding box center [643, 330] width 55 height 30
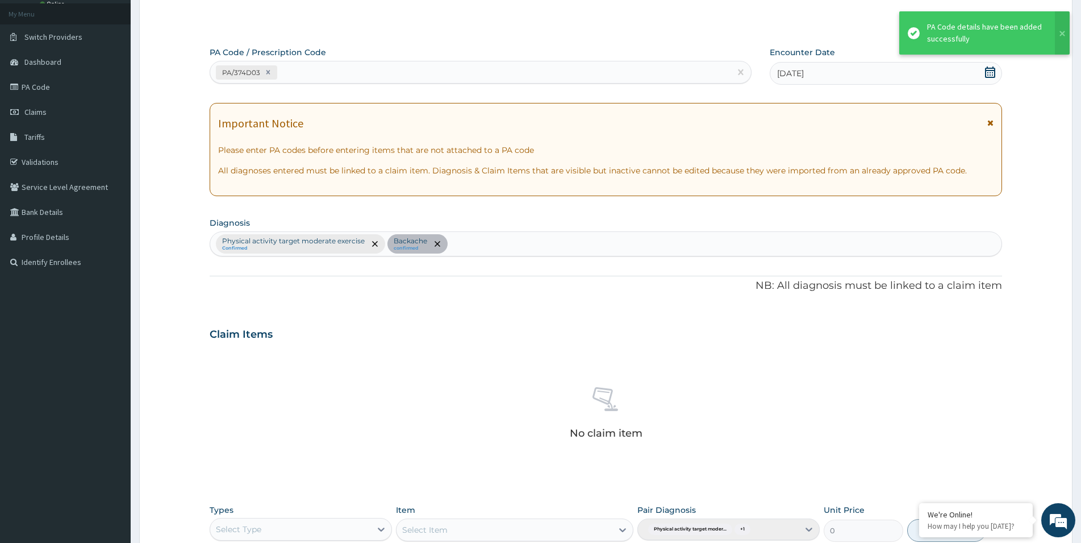
scroll to position [265, 0]
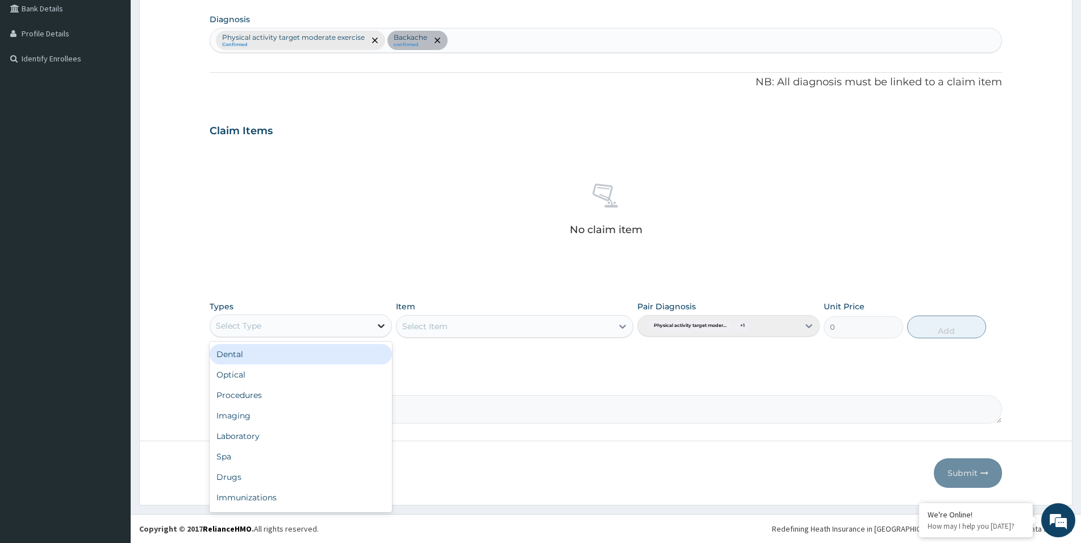
click at [381, 327] on icon at bounding box center [381, 325] width 11 height 11
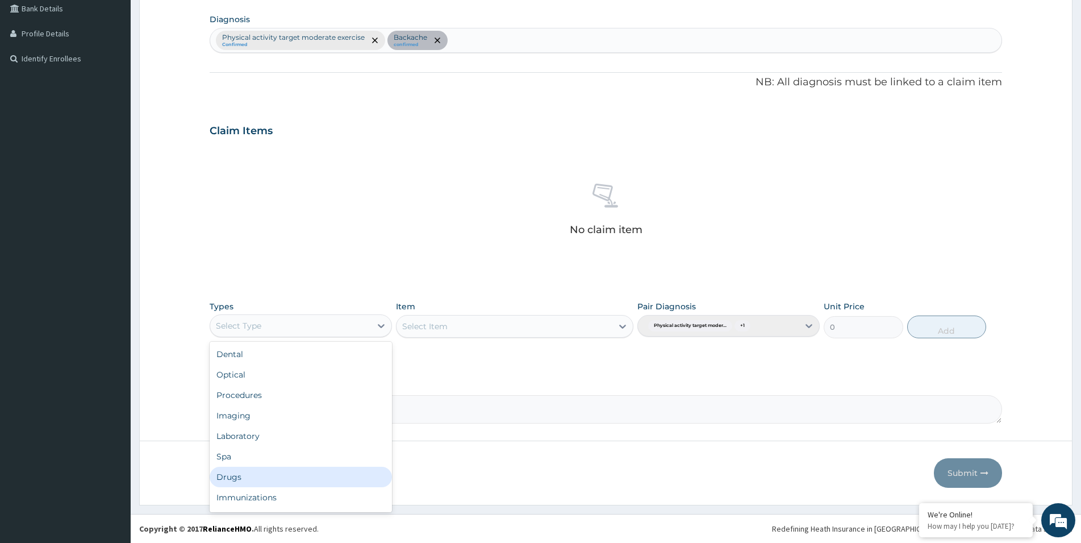
scroll to position [39, 0]
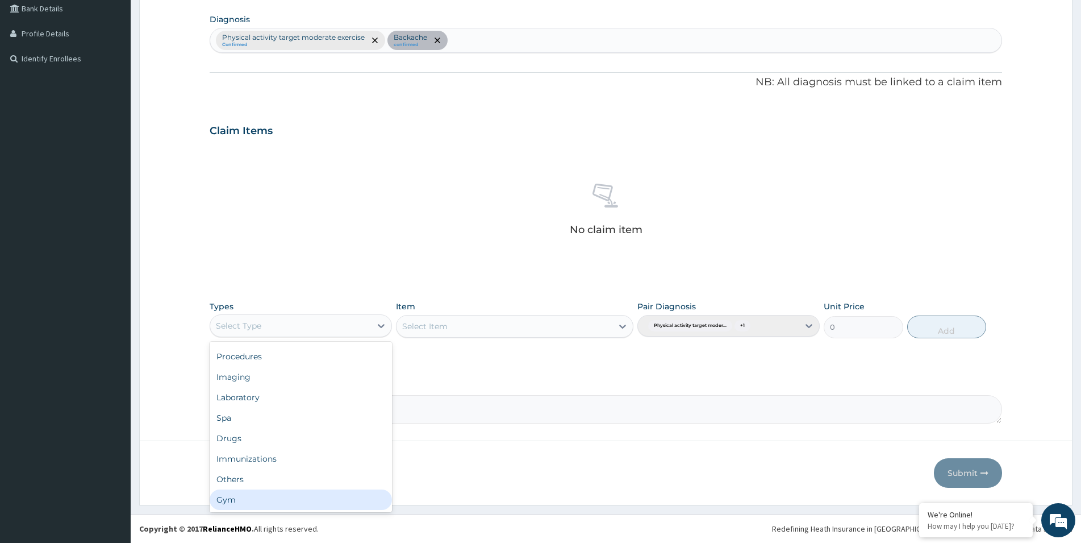
click at [299, 491] on div "Gym" at bounding box center [301, 499] width 182 height 20
click at [619, 327] on icon at bounding box center [622, 325] width 11 height 11
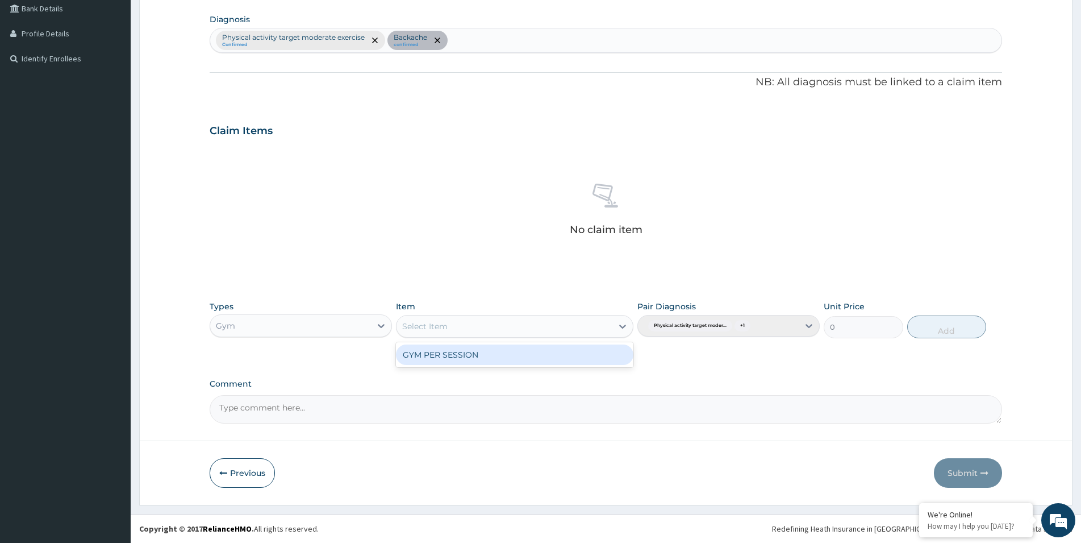
click at [618, 350] on div "GYM PER SESSION" at bounding box center [514, 354] width 237 height 20
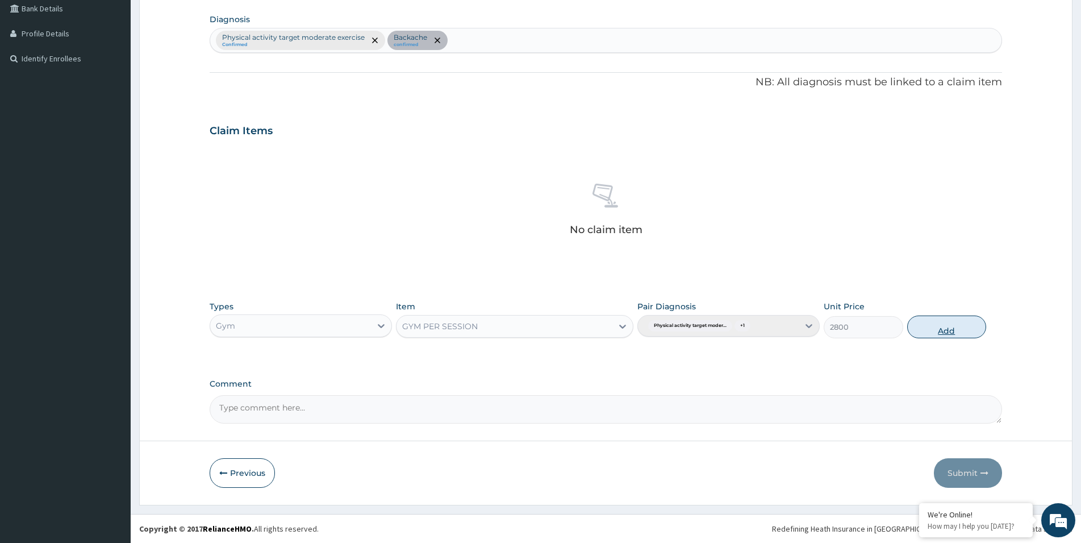
click at [928, 325] on button "Add" at bounding box center [946, 326] width 79 height 23
type input "0"
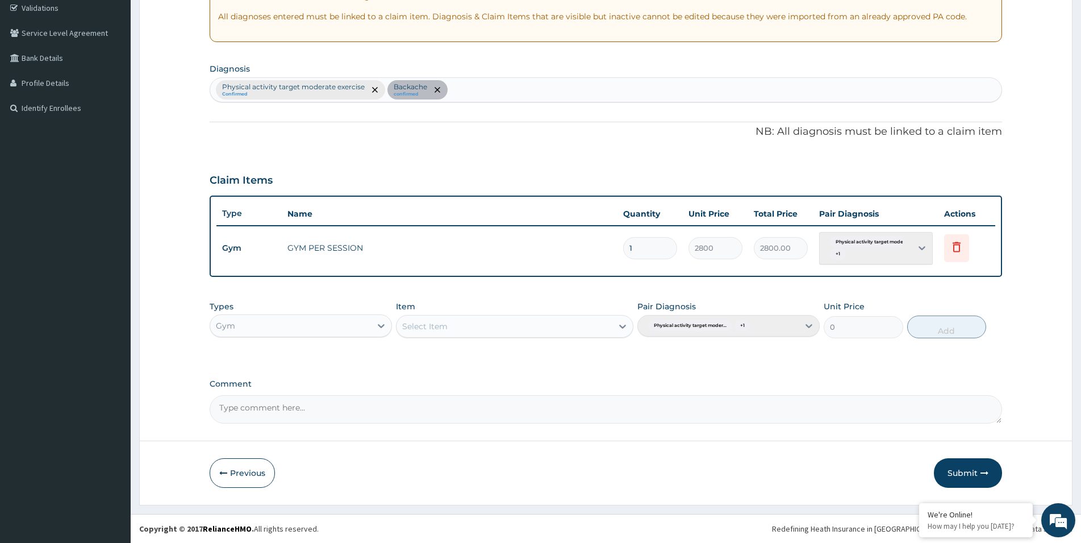
scroll to position [216, 0]
click at [978, 475] on button "Submit" at bounding box center [968, 473] width 68 height 30
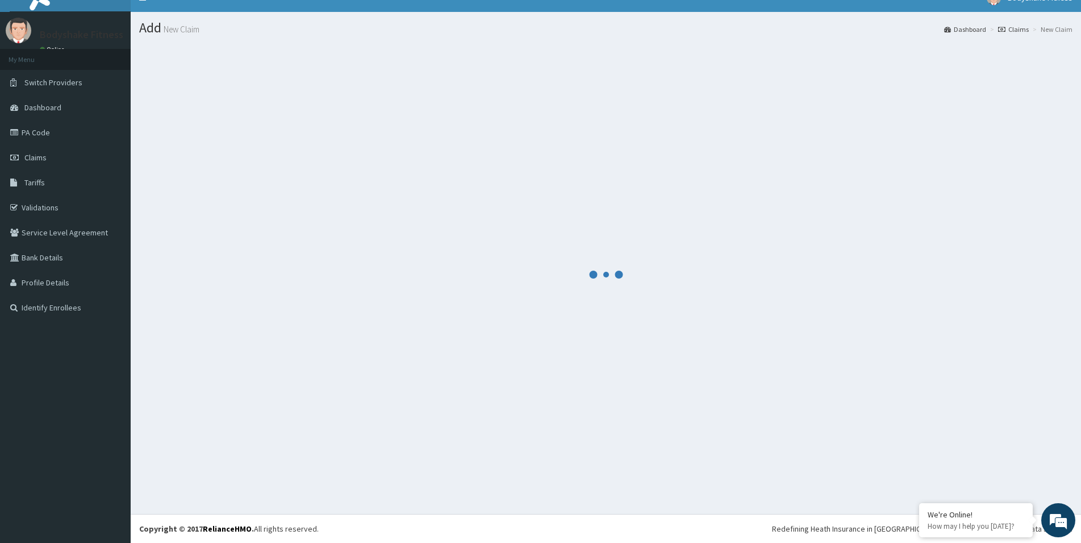
scroll to position [16, 0]
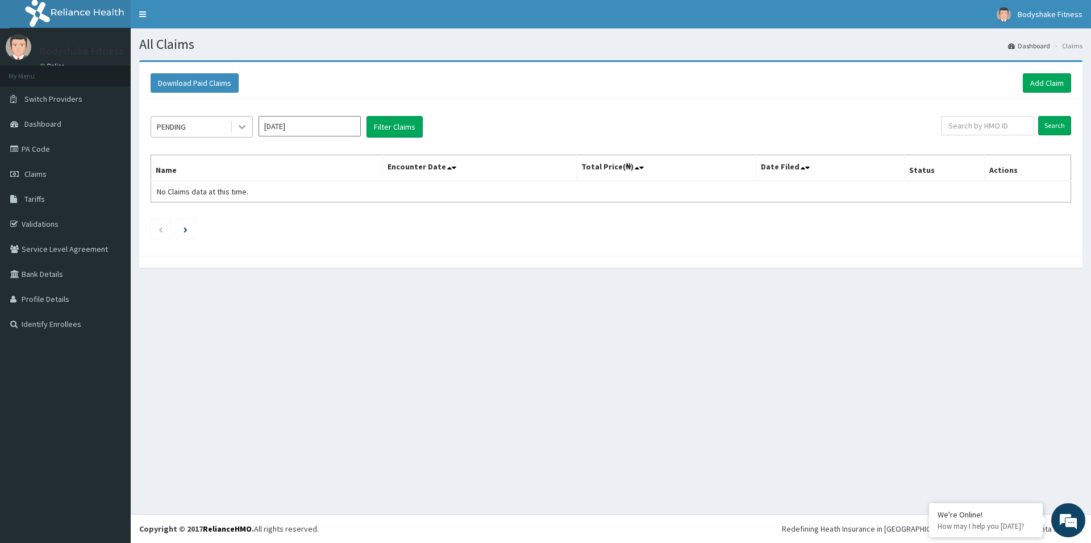
click at [240, 126] on icon at bounding box center [242, 128] width 7 height 4
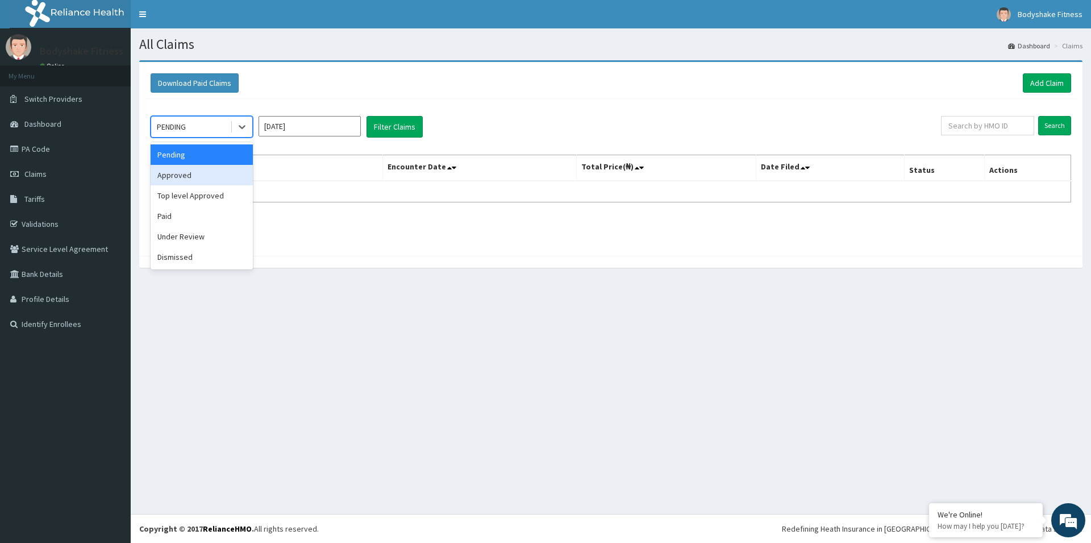
click at [208, 178] on div "Approved" at bounding box center [202, 175] width 102 height 20
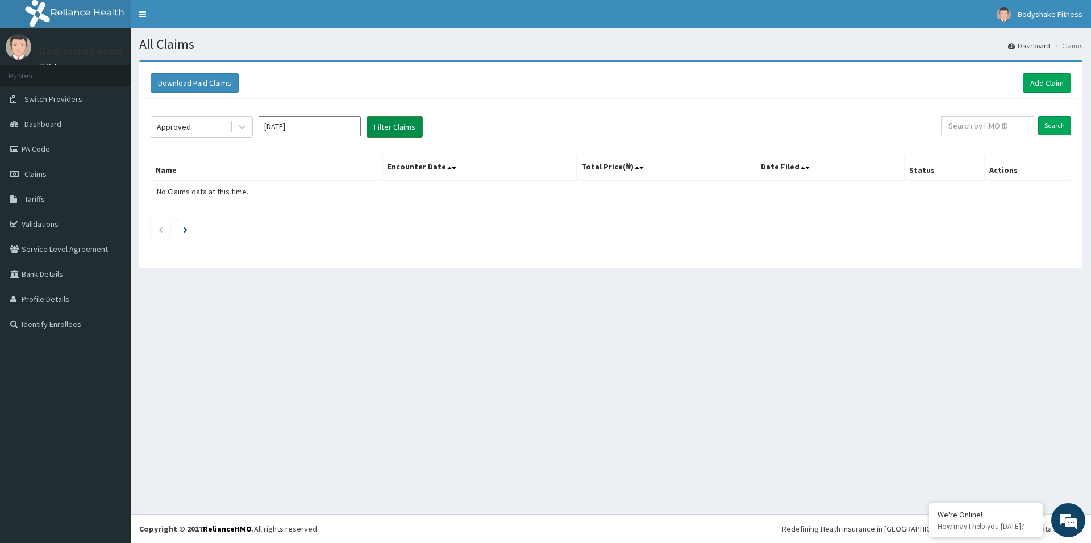
click at [384, 121] on button "Filter Claims" at bounding box center [394, 127] width 56 height 22
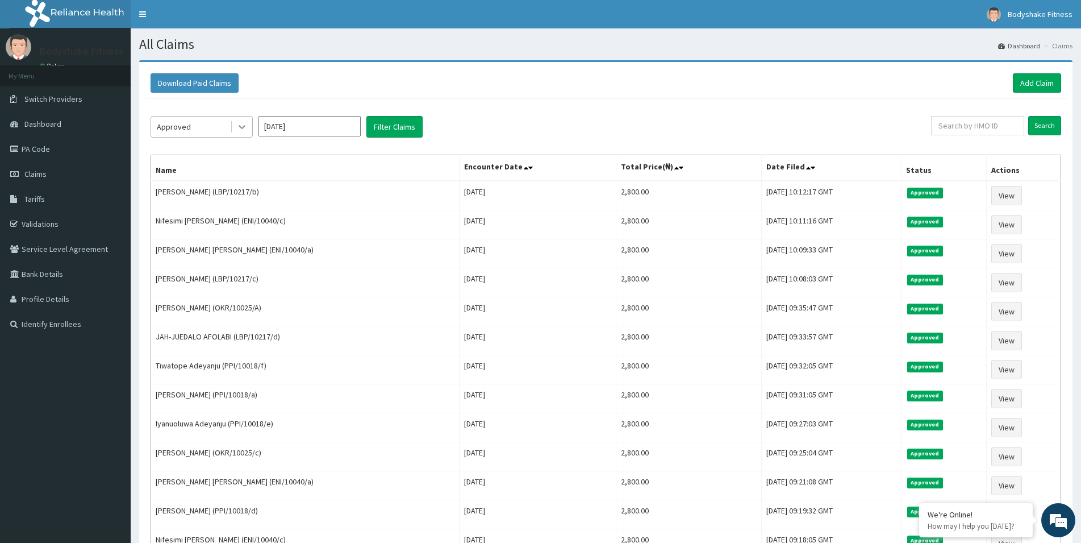
click at [238, 122] on icon at bounding box center [241, 126] width 11 height 11
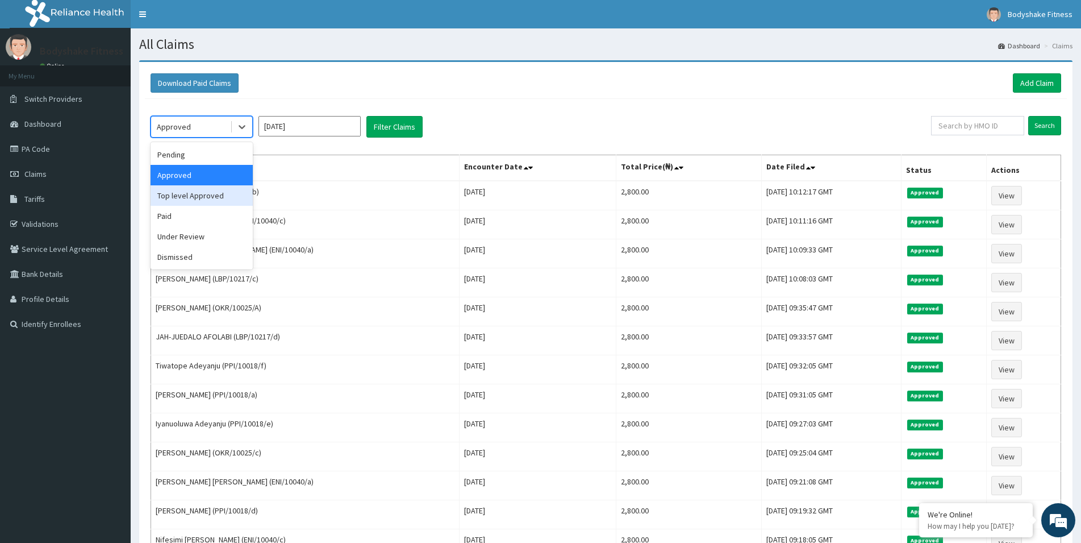
click at [220, 195] on div "Top level Approved" at bounding box center [202, 195] width 102 height 20
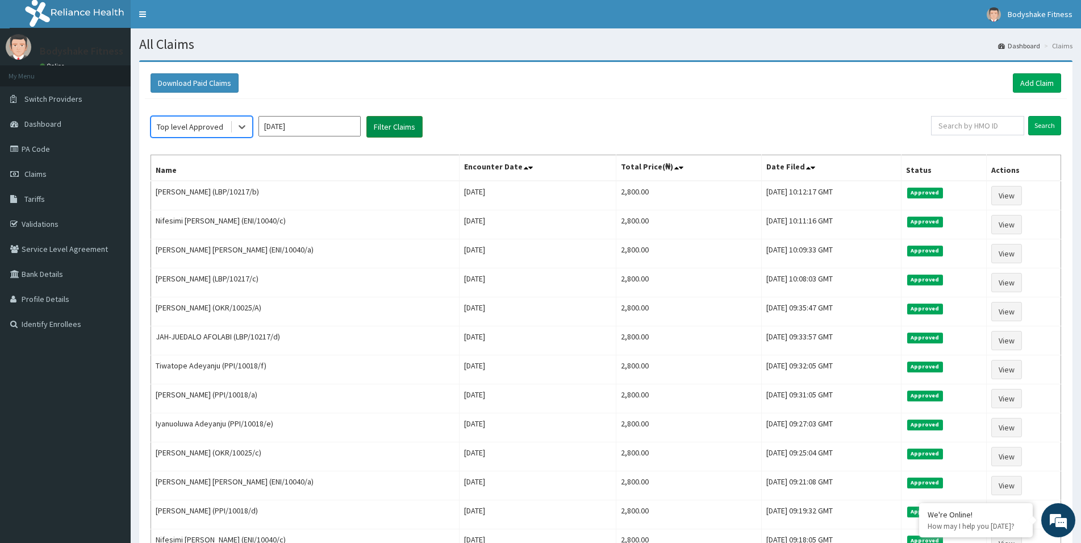
click at [390, 125] on button "Filter Claims" at bounding box center [394, 127] width 56 height 22
